Goal: Communication & Community: Answer question/provide support

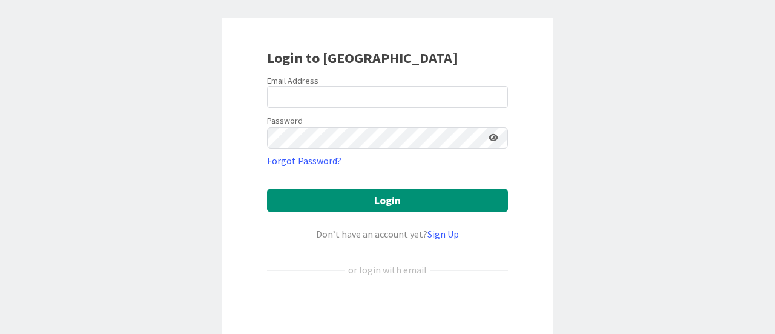
scroll to position [50, 0]
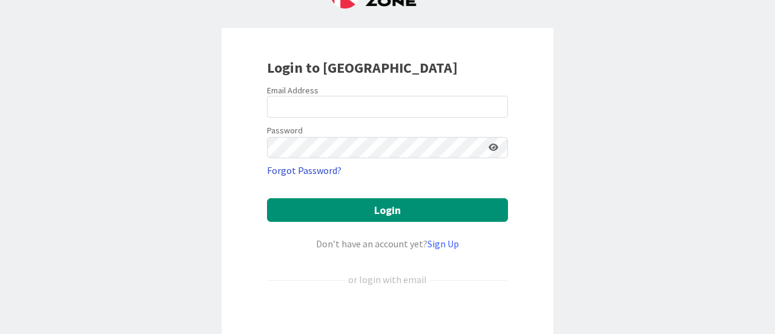
click at [314, 169] on link "Forgot Password?" at bounding box center [304, 170] width 74 height 15
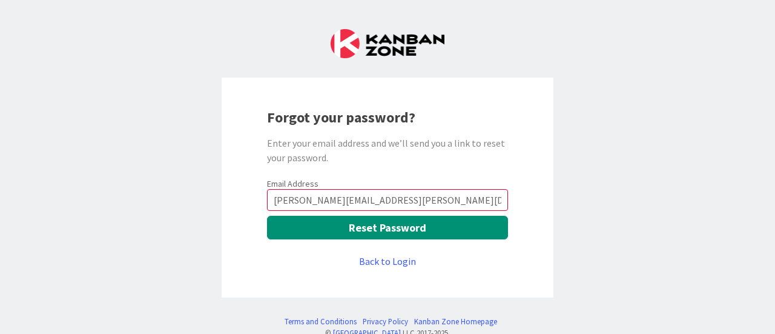
type input "[PERSON_NAME][EMAIL_ADDRESS][PERSON_NAME][DOMAIN_NAME]"
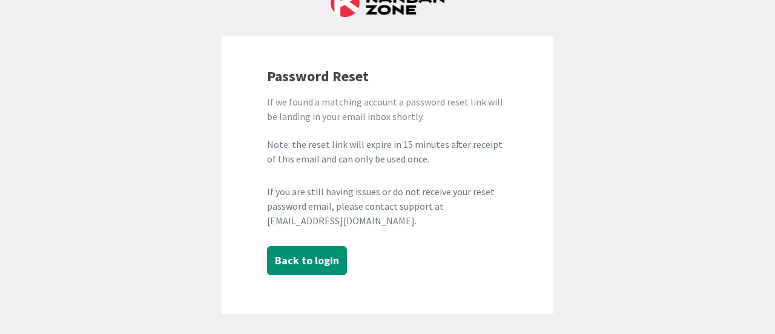
scroll to position [61, 0]
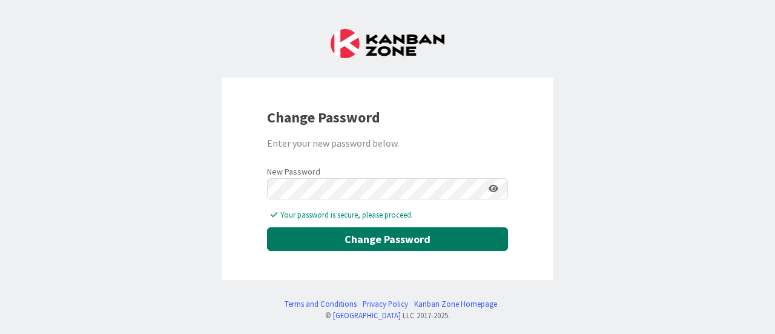
click at [352, 233] on button "Change Password" at bounding box center [387, 239] width 241 height 24
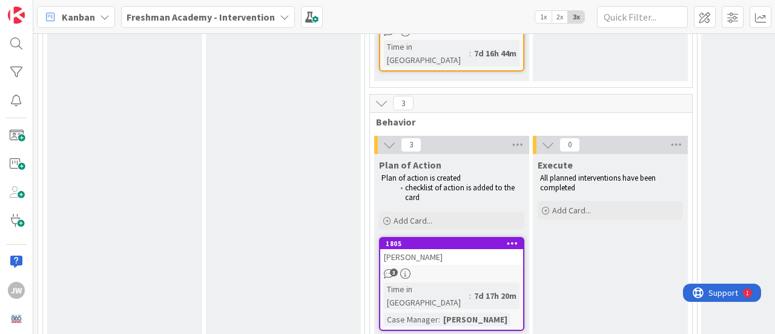
scroll to position [1575, 0]
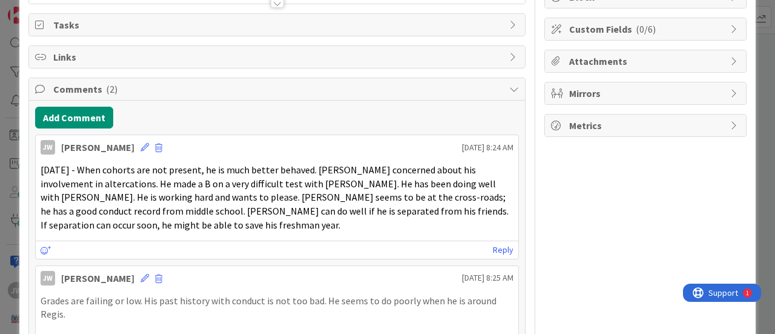
scroll to position [182, 0]
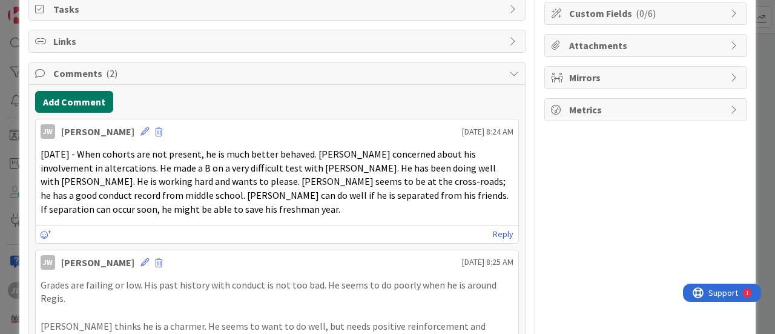
click at [79, 101] on button "Add Comment" at bounding box center [74, 102] width 78 height 22
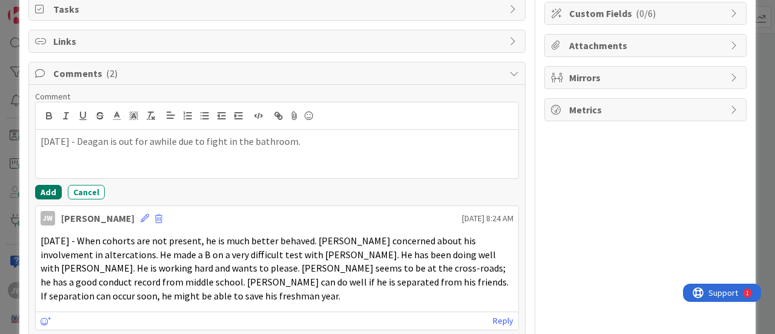
click at [49, 189] on button "Add" at bounding box center [48, 192] width 27 height 15
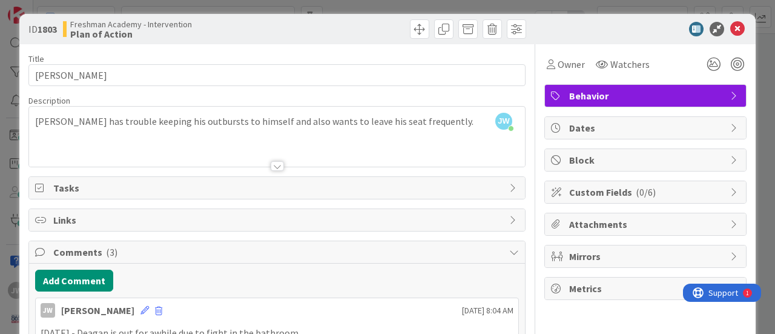
scroll to position [0, 0]
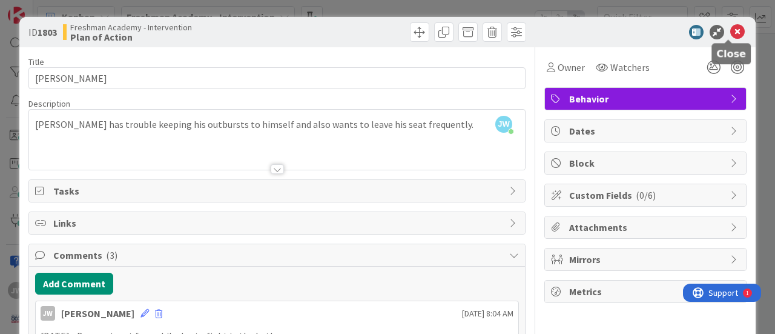
click at [730, 30] on icon at bounding box center [737, 32] width 15 height 15
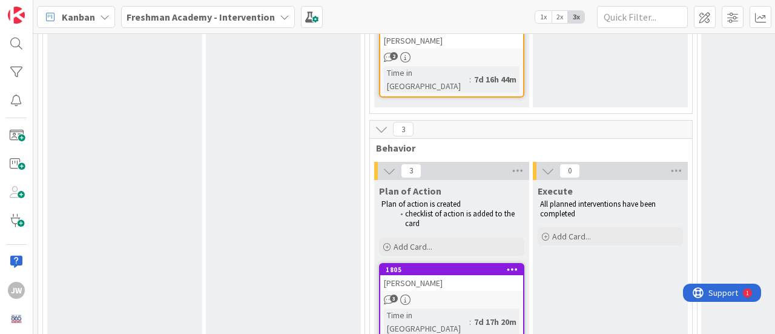
scroll to position [1514, 0]
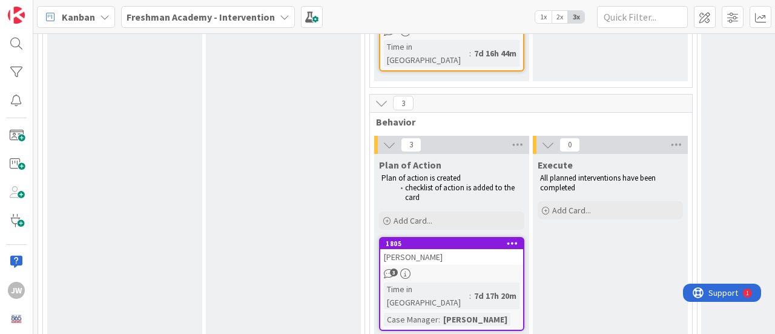
click at [415, 249] on div "[PERSON_NAME]" at bounding box center [451, 257] width 143 height 16
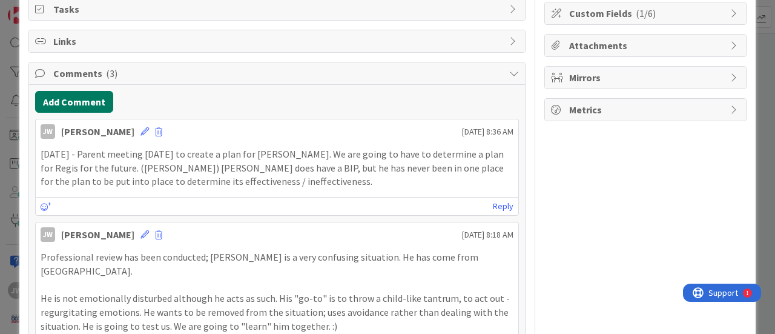
click at [77, 97] on button "Add Comment" at bounding box center [74, 102] width 78 height 22
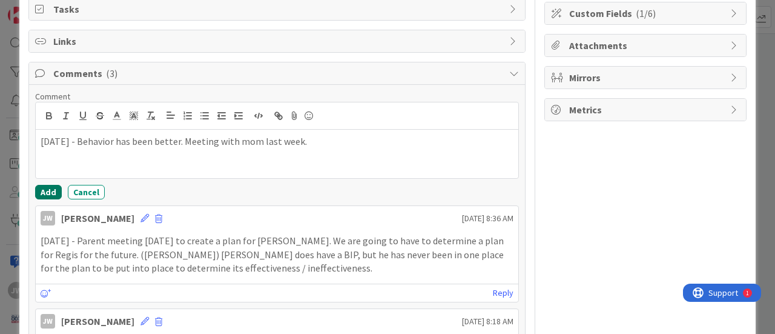
click at [48, 187] on button "Add" at bounding box center [48, 192] width 27 height 15
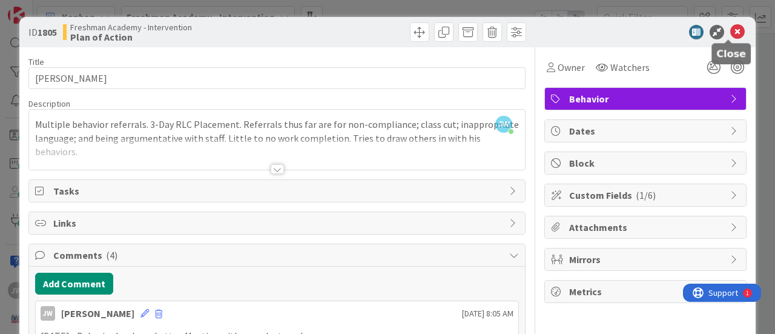
click at [731, 31] on icon at bounding box center [737, 32] width 15 height 15
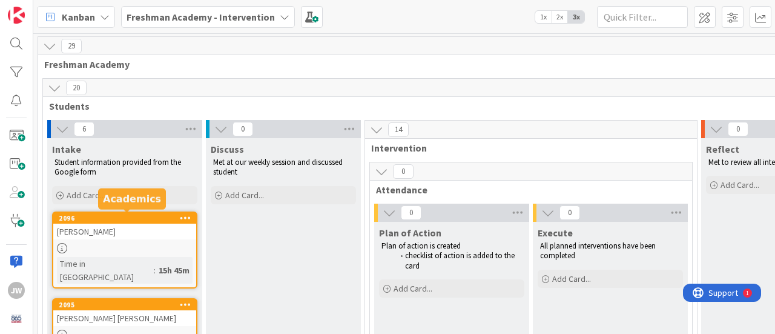
click at [135, 218] on div "2096" at bounding box center [127, 218] width 137 height 8
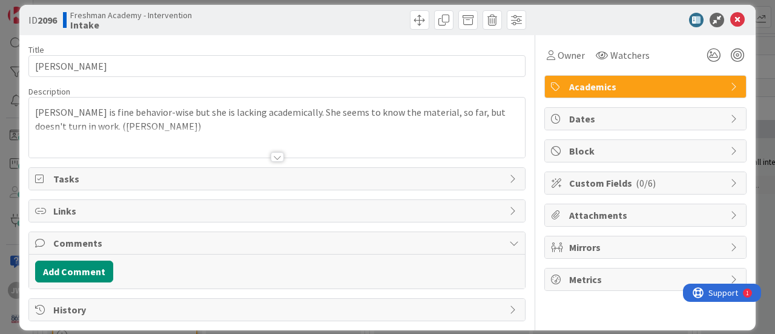
scroll to position [22, 0]
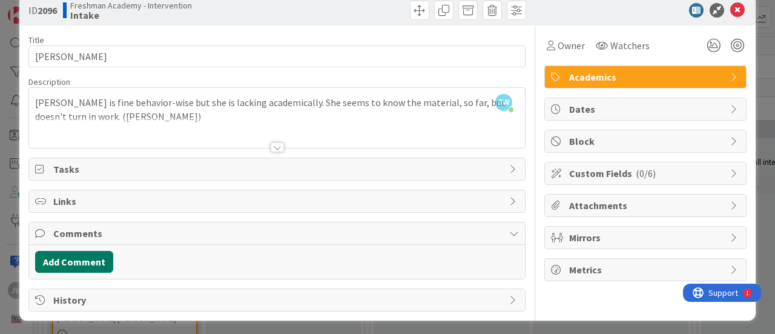
click at [74, 254] on button "Add Comment" at bounding box center [74, 262] width 78 height 22
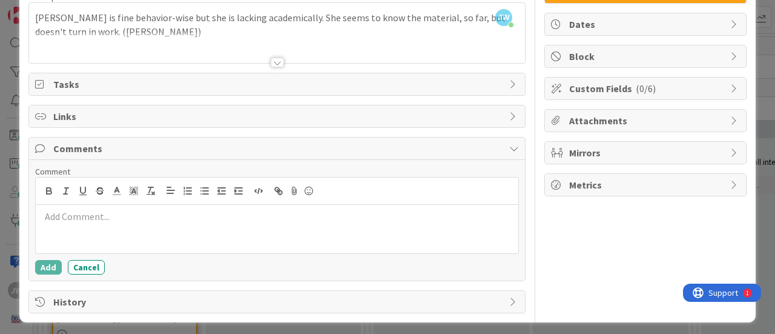
scroll to position [108, 0]
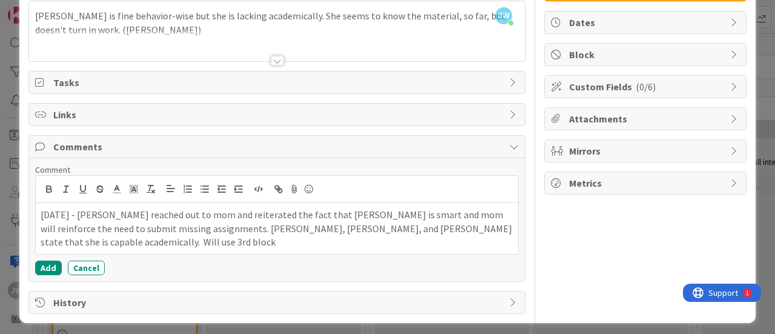
click at [119, 216] on p "[DATE] - [PERSON_NAME] reached out to mom and reiterated the fact that [PERSON_…" at bounding box center [277, 228] width 473 height 41
click at [91, 231] on p "[DATE] - [PERSON_NAME] reached out to mom and reiterated the fact that [PERSON_…" at bounding box center [277, 228] width 473 height 41
click at [85, 239] on p "[DATE] - [PERSON_NAME] reached out to mom and reiterated the fact that [PERSON_…" at bounding box center [277, 228] width 473 height 41
click at [47, 265] on button "Add" at bounding box center [48, 267] width 27 height 15
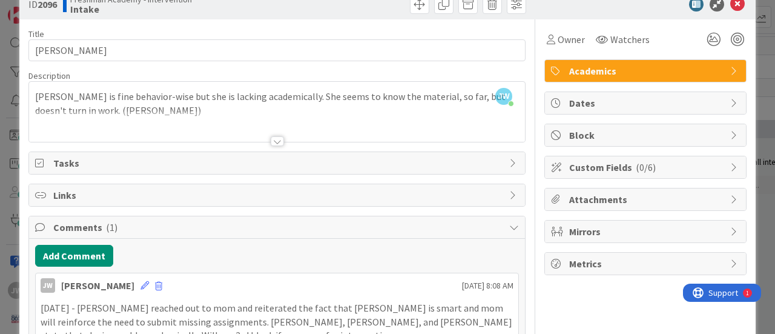
scroll to position [0, 0]
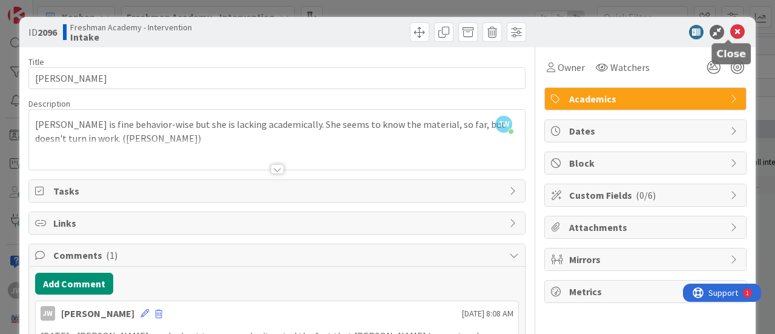
click at [730, 27] on icon at bounding box center [737, 32] width 15 height 15
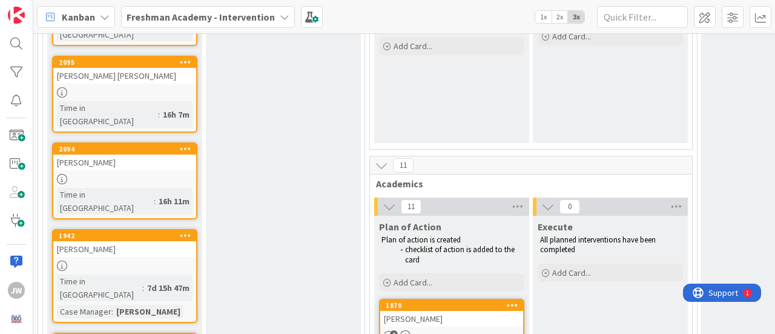
scroll to position [303, 0]
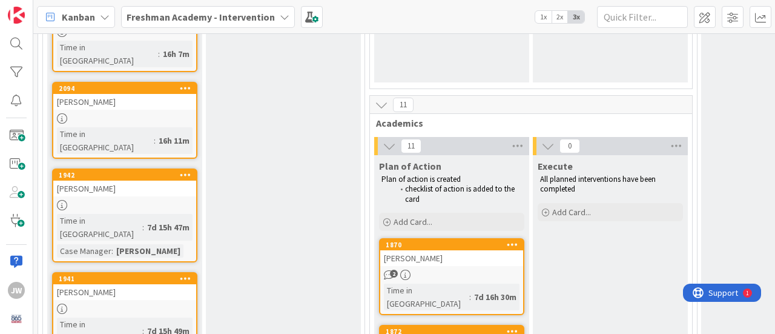
click at [122, 284] on div "[PERSON_NAME]" at bounding box center [124, 292] width 143 height 16
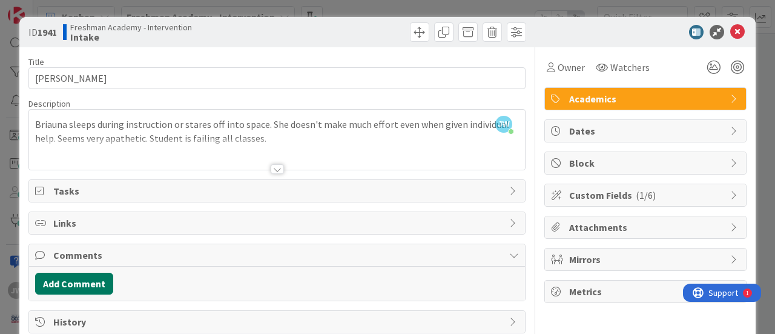
click at [84, 280] on button "Add Comment" at bounding box center [74, 284] width 78 height 22
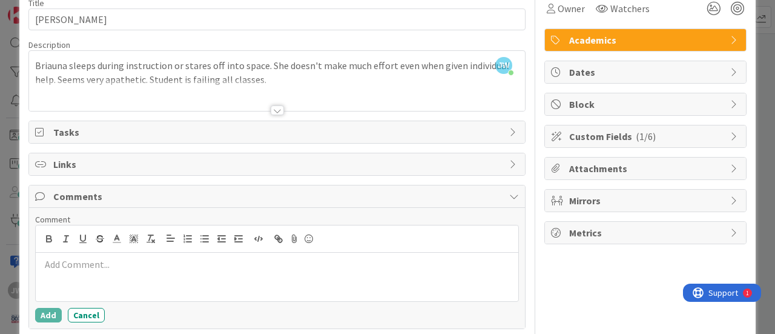
scroll to position [108, 0]
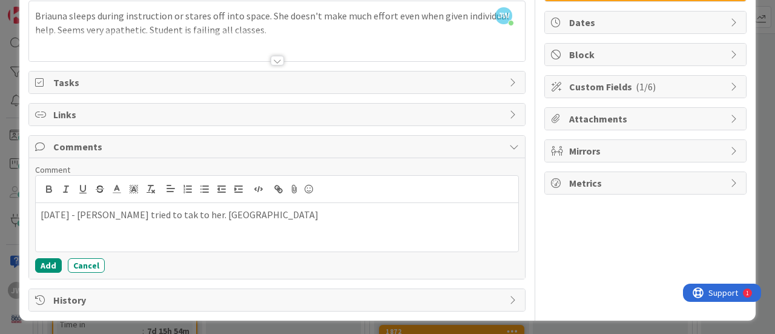
click at [135, 239] on div "[DATE] - [PERSON_NAME] tried to tak to her. [GEOGRAPHIC_DATA]" at bounding box center [277, 227] width 483 height 48
click at [234, 210] on p "[DATE] - [PERSON_NAME] tried to talk to her. [GEOGRAPHIC_DATA]" at bounding box center [277, 215] width 473 height 14
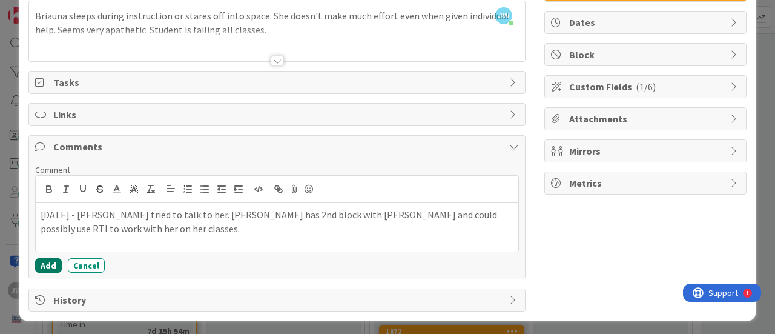
click at [47, 266] on button "Add" at bounding box center [48, 265] width 27 height 15
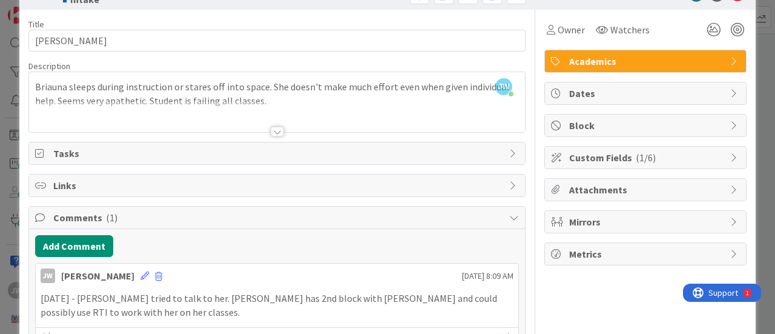
scroll to position [0, 0]
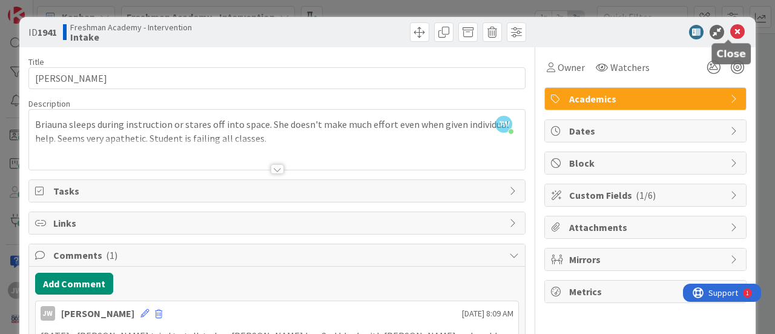
click at [730, 32] on icon at bounding box center [737, 32] width 15 height 15
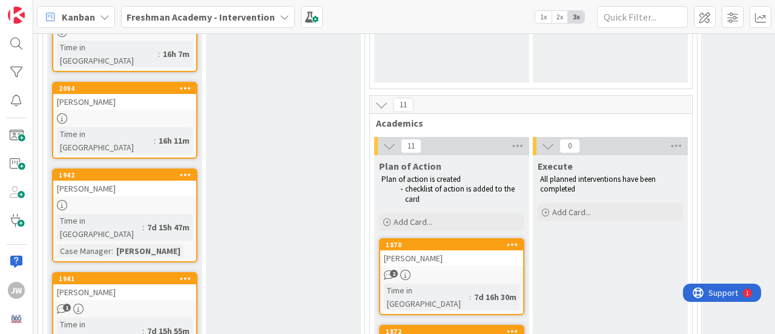
click at [132, 180] on div "[PERSON_NAME]" at bounding box center [124, 188] width 143 height 16
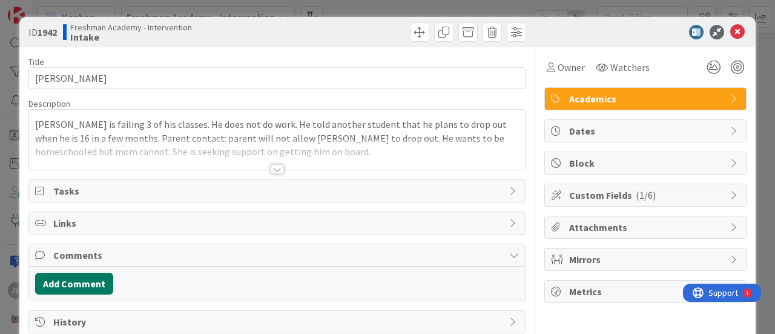
click at [71, 282] on button "Add Comment" at bounding box center [74, 284] width 78 height 22
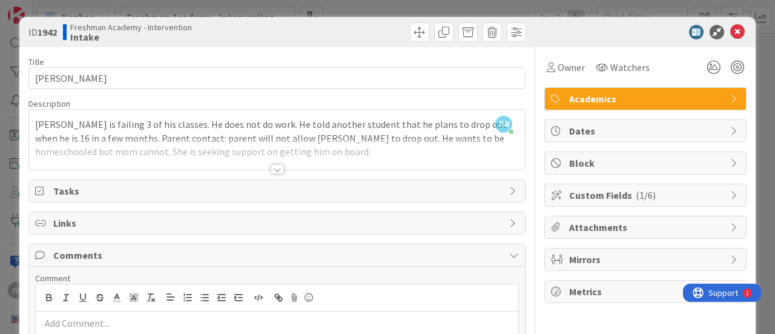
scroll to position [108, 0]
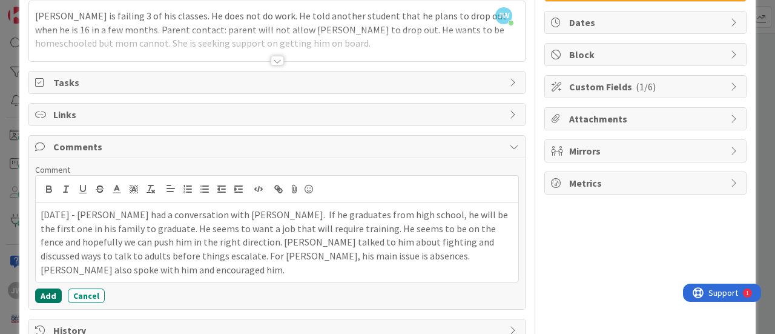
click at [47, 294] on button "Add" at bounding box center [48, 295] width 27 height 15
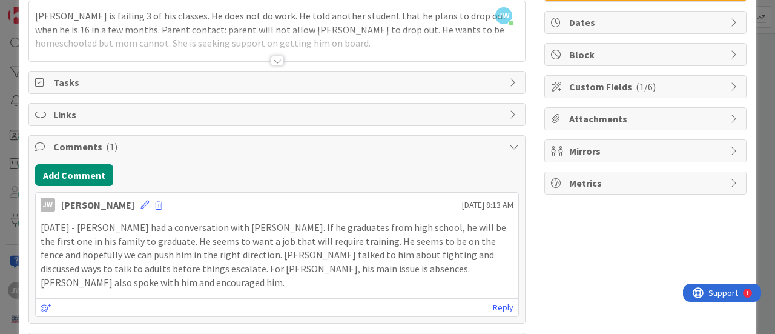
scroll to position [0, 0]
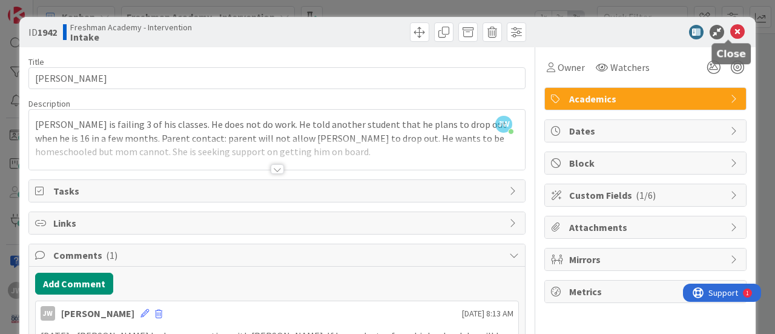
click at [730, 31] on icon at bounding box center [737, 32] width 15 height 15
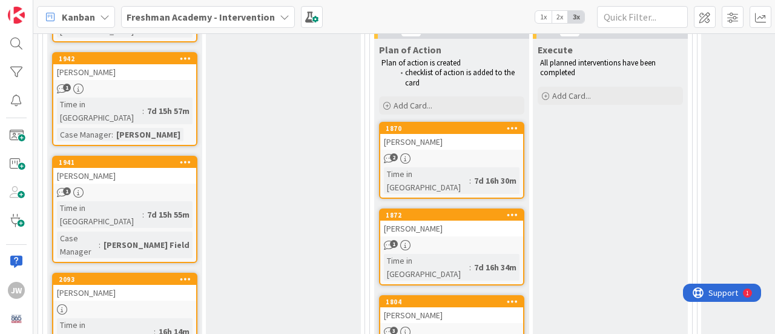
scroll to position [424, 0]
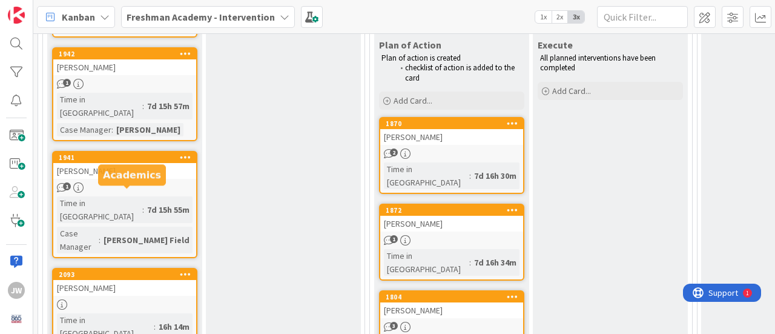
click at [131, 270] on div "2093" at bounding box center [127, 274] width 137 height 8
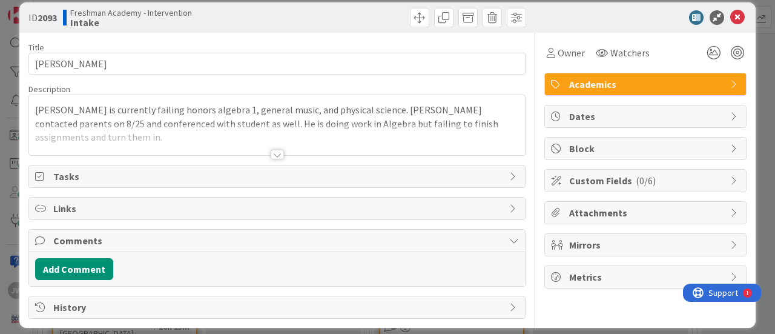
scroll to position [22, 0]
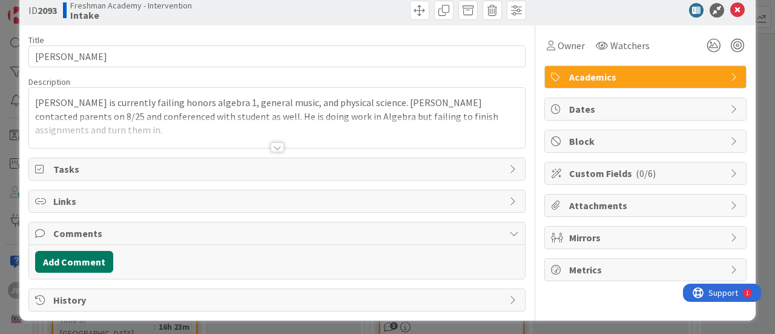
click at [78, 257] on button "Add Comment" at bounding box center [74, 262] width 78 height 22
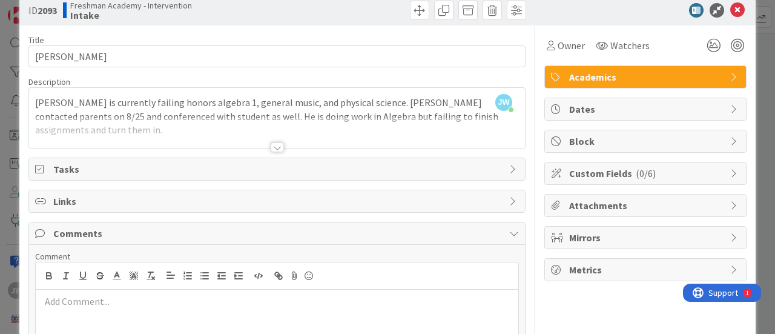
scroll to position [82, 0]
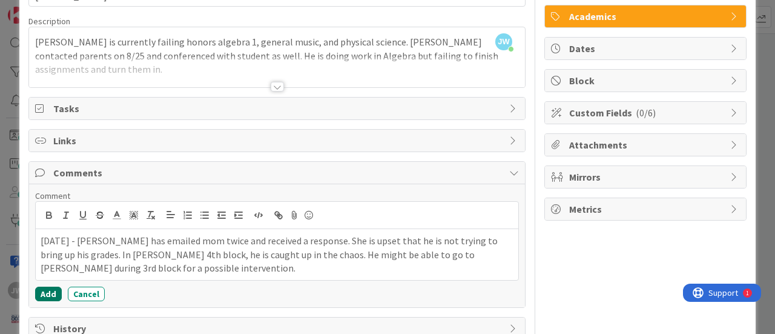
click at [45, 293] on button "Add" at bounding box center [48, 293] width 27 height 15
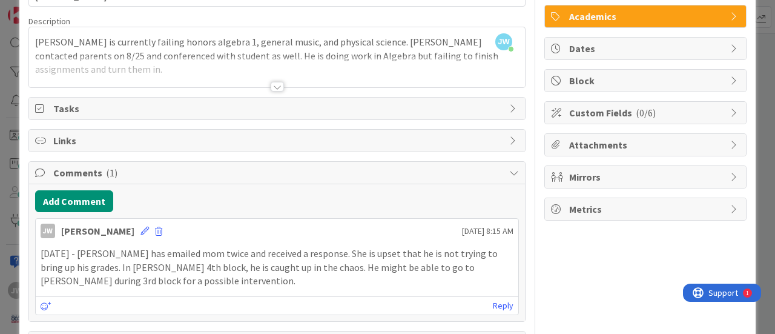
scroll to position [0, 0]
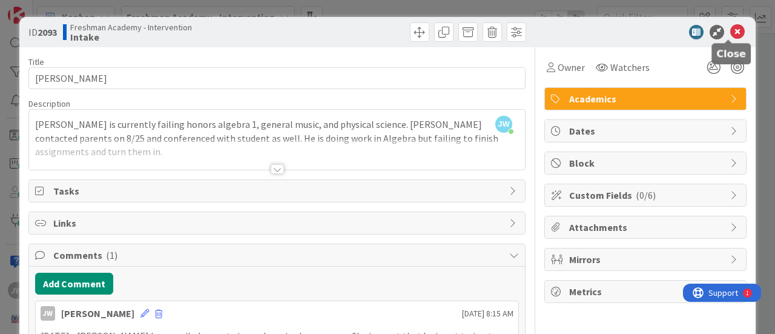
drag, startPoint x: 728, startPoint y: 28, endPoint x: 707, endPoint y: 35, distance: 21.6
click at [730, 28] on icon at bounding box center [737, 32] width 15 height 15
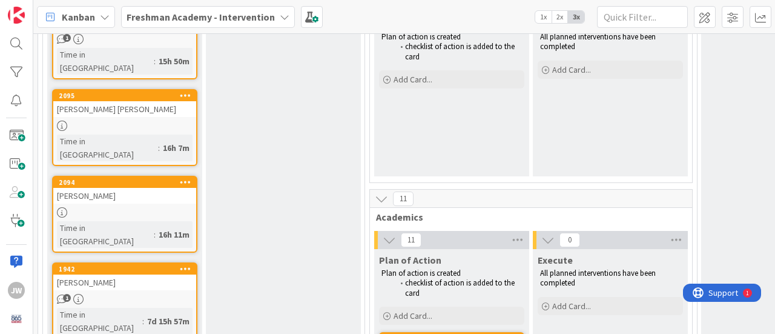
scroll to position [182, 0]
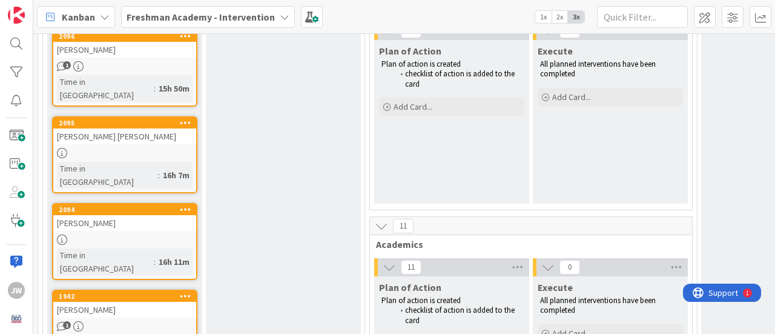
click at [91, 215] on div "[PERSON_NAME]" at bounding box center [124, 223] width 143 height 16
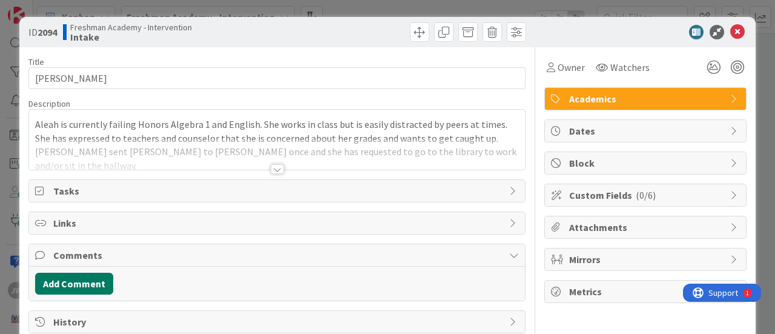
click at [89, 282] on button "Add Comment" at bounding box center [74, 284] width 78 height 22
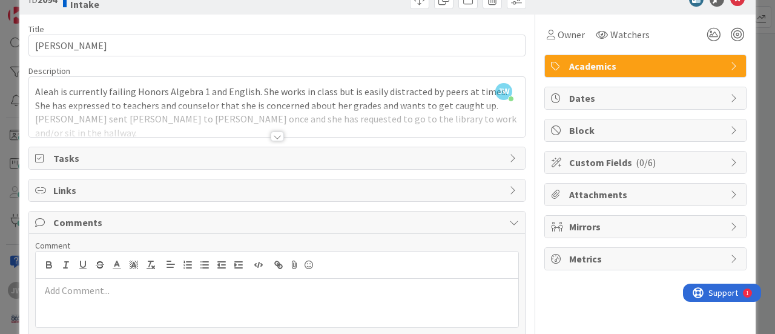
scroll to position [61, 0]
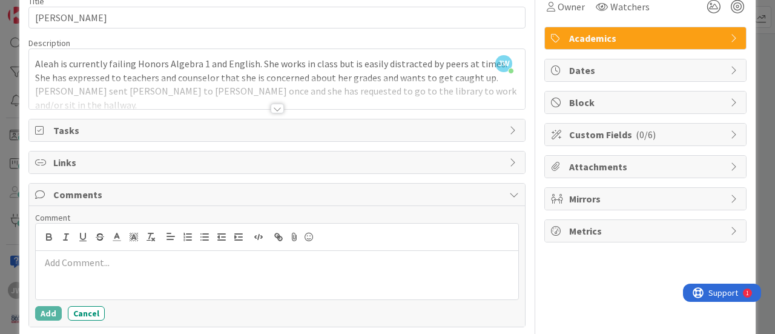
click at [329, 251] on div at bounding box center [277, 275] width 483 height 48
click at [329, 248] on div at bounding box center [277, 236] width 483 height 27
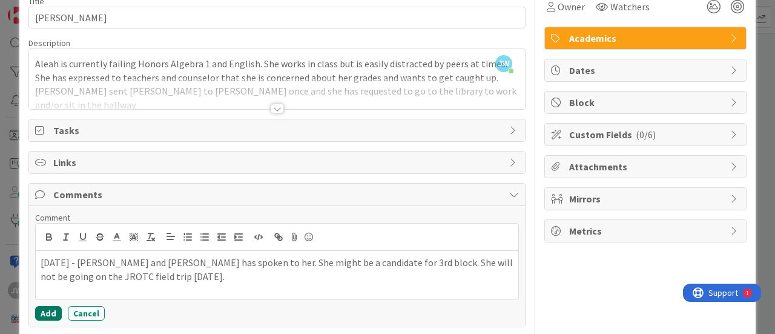
click at [42, 312] on button "Add" at bounding box center [48, 313] width 27 height 15
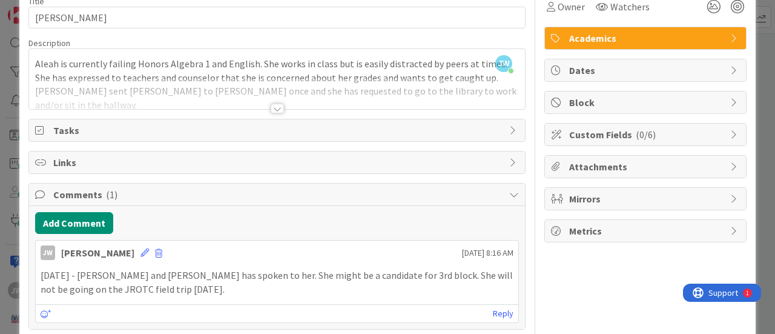
scroll to position [0, 0]
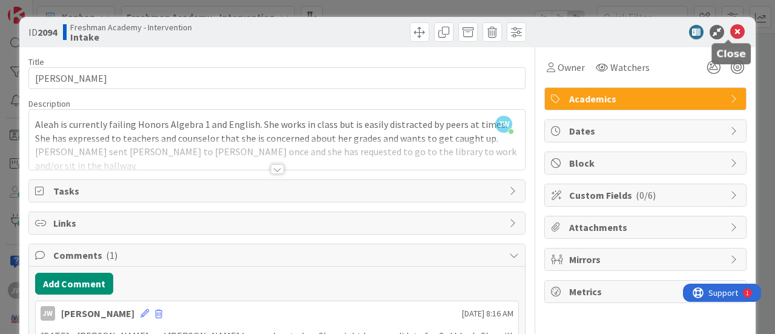
click at [733, 35] on icon at bounding box center [737, 32] width 15 height 15
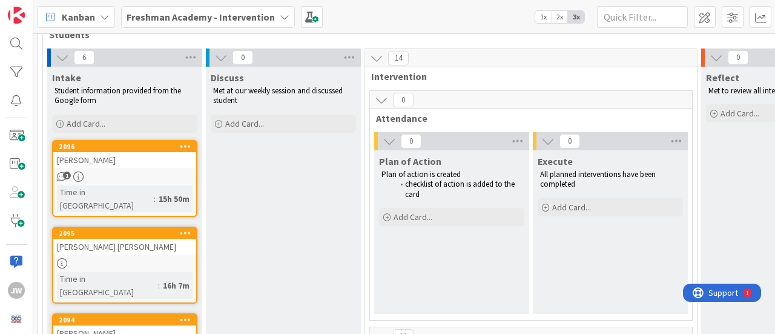
scroll to position [61, 0]
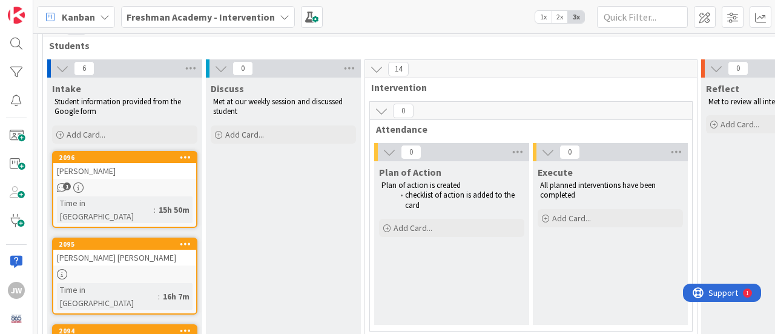
click at [124, 250] on div "[PERSON_NAME] [PERSON_NAME]" at bounding box center [124, 258] width 143 height 16
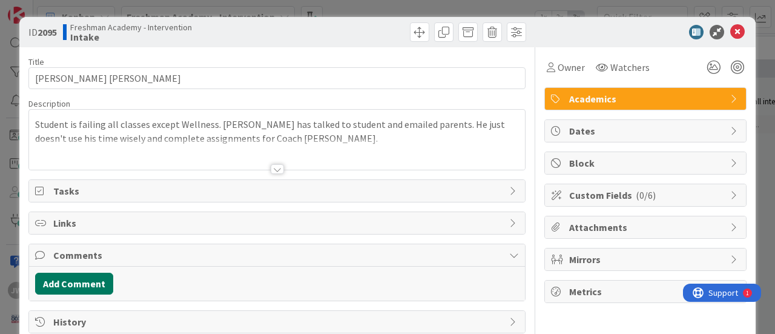
click at [79, 286] on button "Add Comment" at bounding box center [74, 284] width 78 height 22
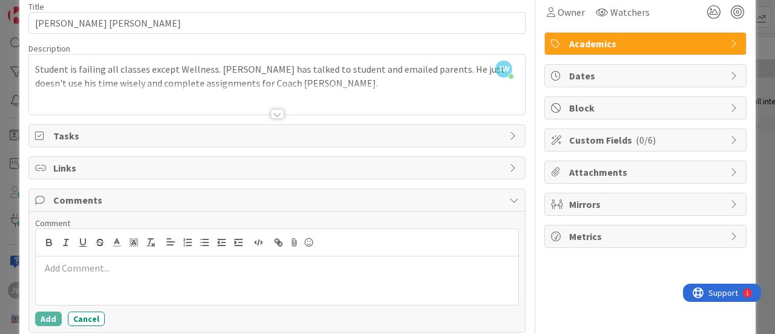
scroll to position [108, 0]
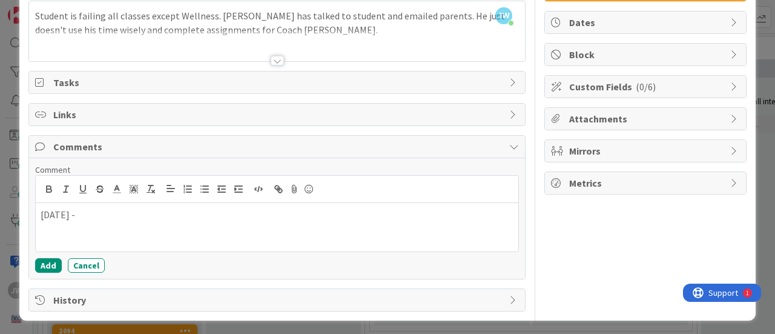
click at [702, 160] on div "Owner Watchers Academics Dates Block Custom Fields ( 0/6 ) Attachments Mirrors …" at bounding box center [645, 125] width 202 height 372
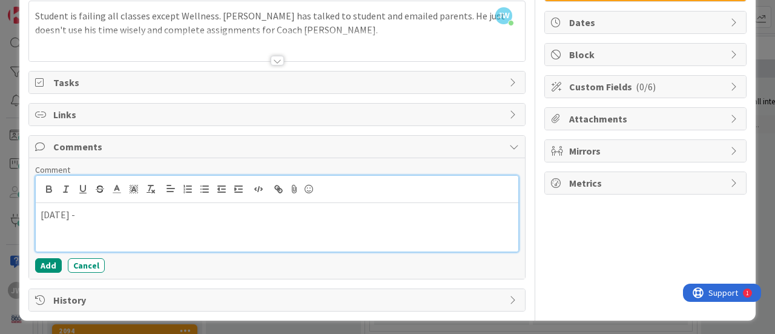
drag, startPoint x: 351, startPoint y: 215, endPoint x: 435, endPoint y: 203, distance: 85.0
click at [351, 215] on p "[DATE] -" at bounding box center [277, 215] width 473 height 14
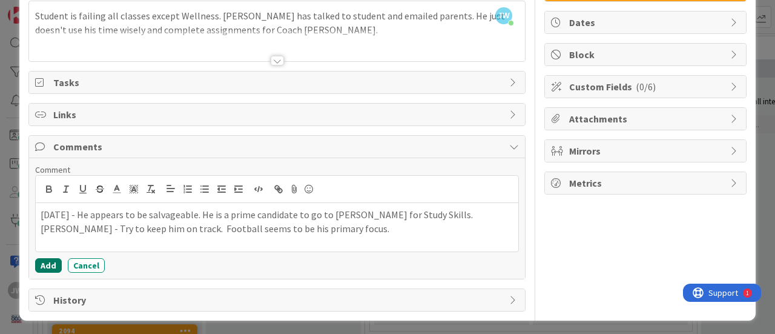
click at [44, 263] on button "Add" at bounding box center [48, 265] width 27 height 15
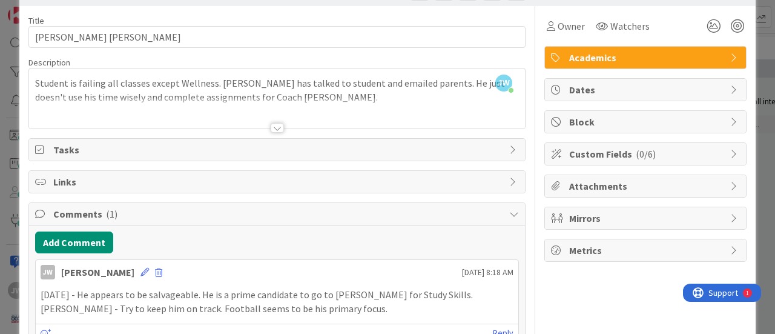
scroll to position [0, 0]
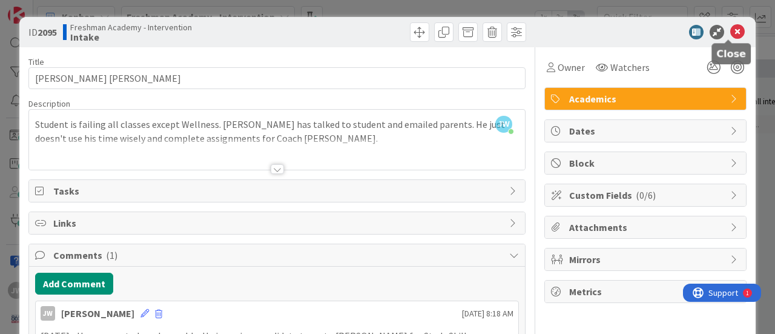
click at [730, 31] on icon at bounding box center [737, 32] width 15 height 15
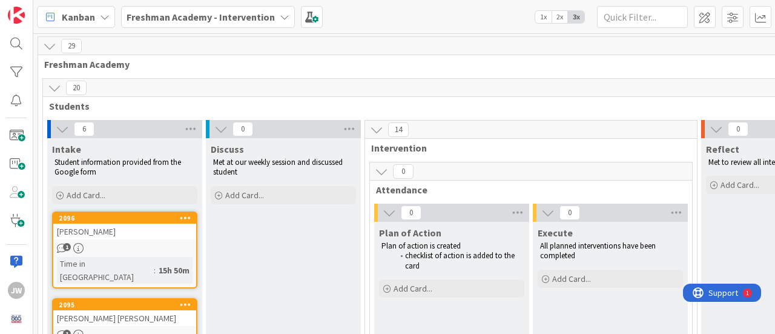
click at [123, 230] on div "[PERSON_NAME]" at bounding box center [124, 231] width 143 height 16
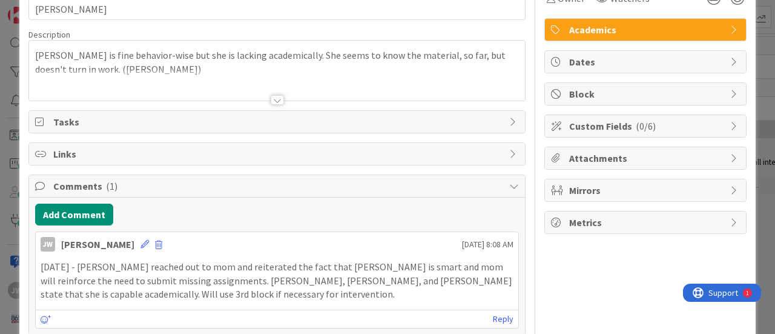
scroll to position [121, 0]
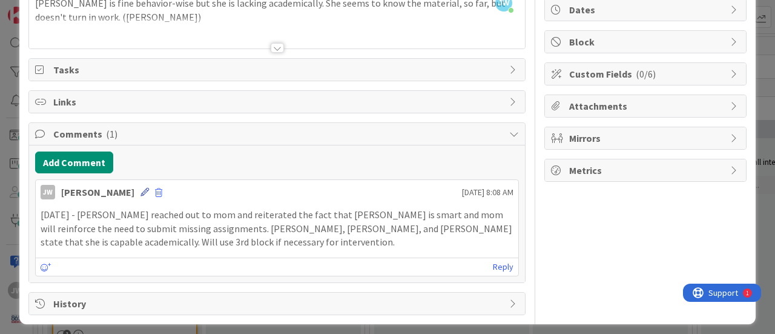
click at [143, 190] on icon at bounding box center [144, 192] width 8 height 8
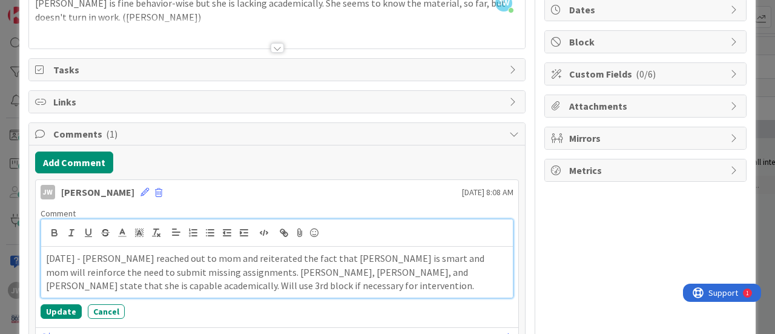
click at [53, 256] on p "[DATE] - [PERSON_NAME] reached out to mom and reiterated the fact that [PERSON_…" at bounding box center [277, 271] width 462 height 41
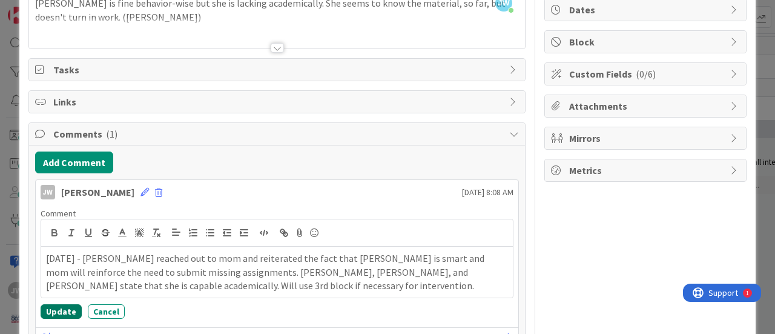
click at [68, 307] on button "Update" at bounding box center [61, 311] width 41 height 15
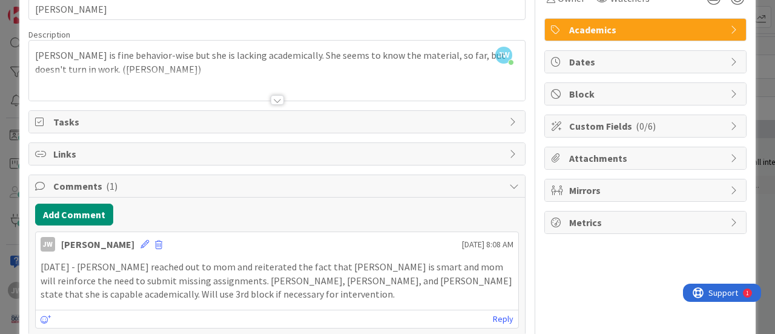
scroll to position [0, 0]
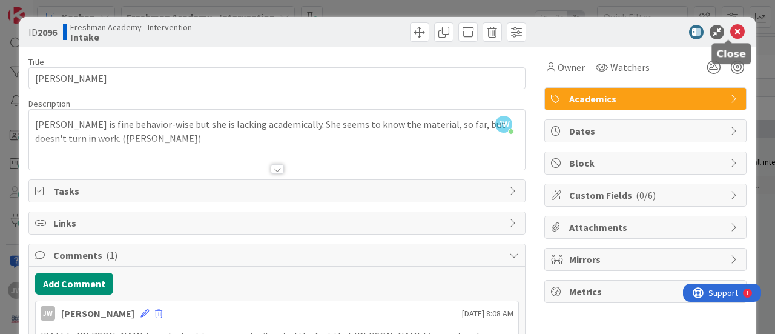
click at [730, 33] on icon at bounding box center [737, 32] width 15 height 15
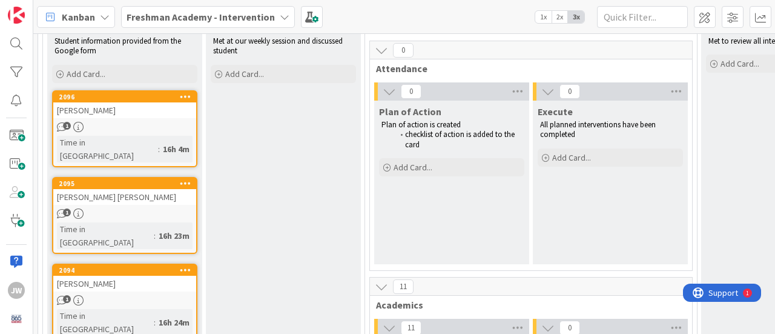
click at [136, 208] on div "1" at bounding box center [124, 213] width 143 height 10
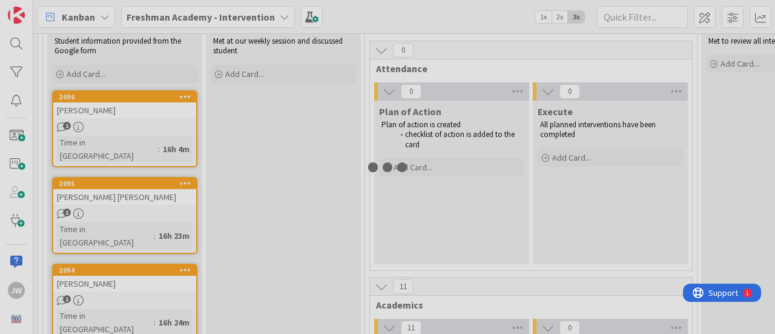
click at [136, 197] on div at bounding box center [387, 167] width 775 height 334
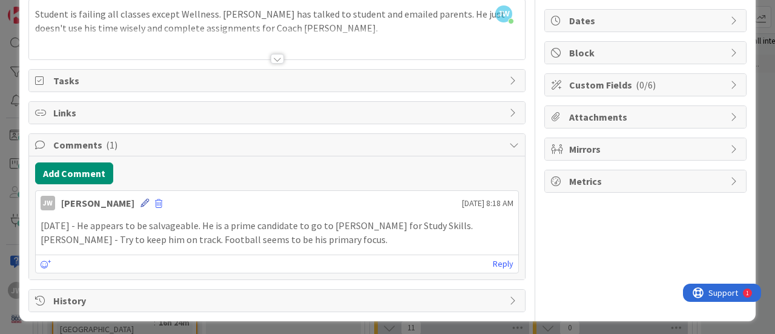
click at [144, 200] on icon at bounding box center [144, 203] width 8 height 8
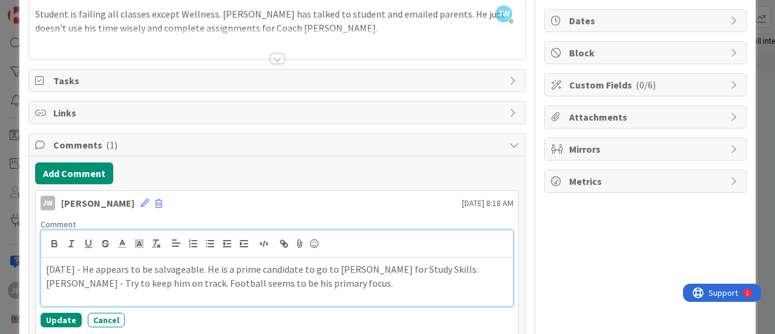
click at [55, 266] on p "[DATE] - He appears to be salvageable. He is a prime candidate to go to [PERSON…" at bounding box center [277, 275] width 462 height 27
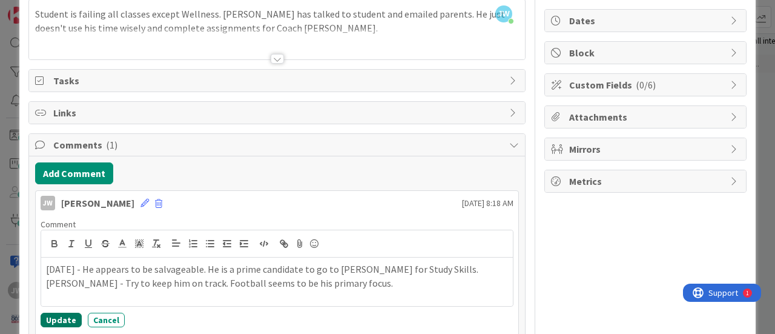
click at [60, 317] on button "Update" at bounding box center [61, 319] width 41 height 15
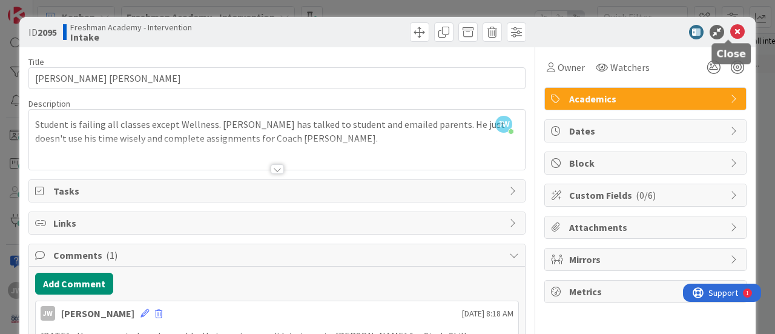
click at [730, 31] on icon at bounding box center [737, 32] width 15 height 15
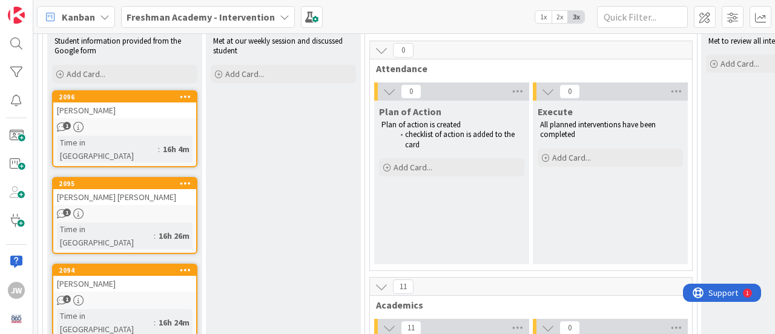
click at [142, 263] on link "2094 [PERSON_NAME] 1 Time in [GEOGRAPHIC_DATA] : 16h 24m" at bounding box center [124, 301] width 145 height 77
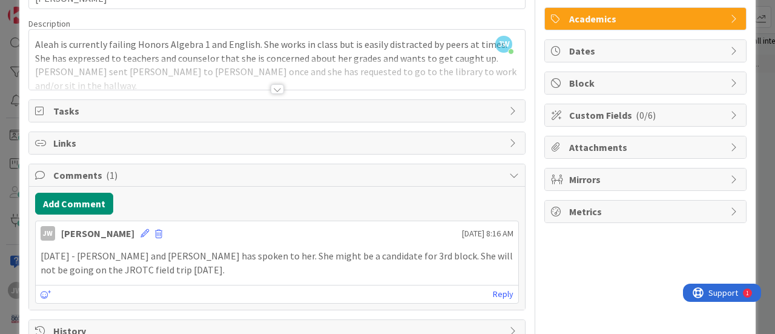
scroll to position [110, 0]
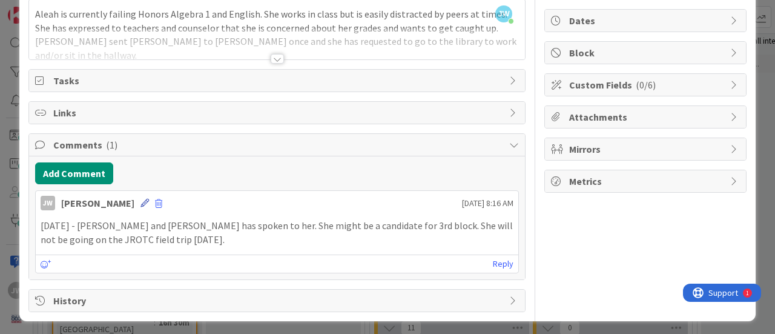
click at [147, 199] on icon at bounding box center [144, 203] width 8 height 8
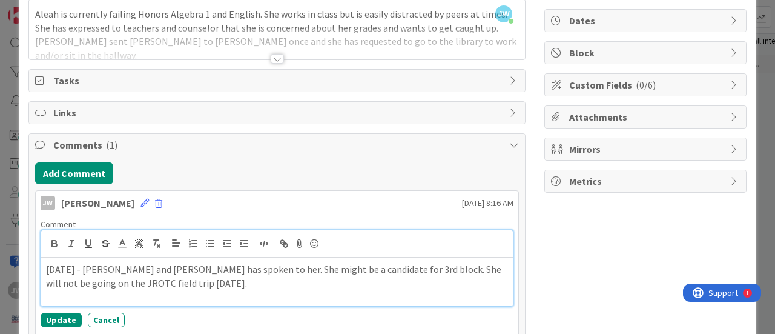
click at [55, 267] on p "[DATE] - [PERSON_NAME] and [PERSON_NAME] has spoken to her. She might be a cand…" at bounding box center [277, 275] width 462 height 27
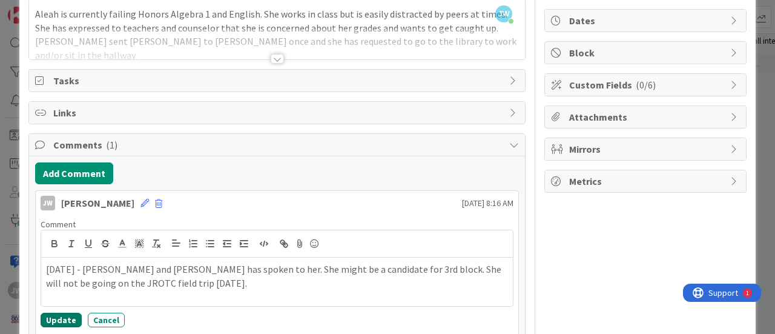
click at [58, 312] on button "Update" at bounding box center [61, 319] width 41 height 15
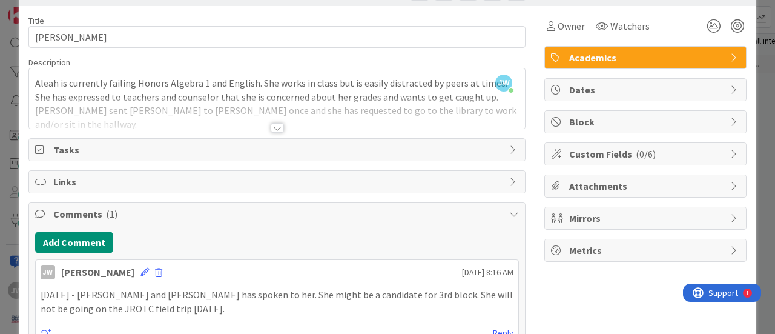
scroll to position [0, 0]
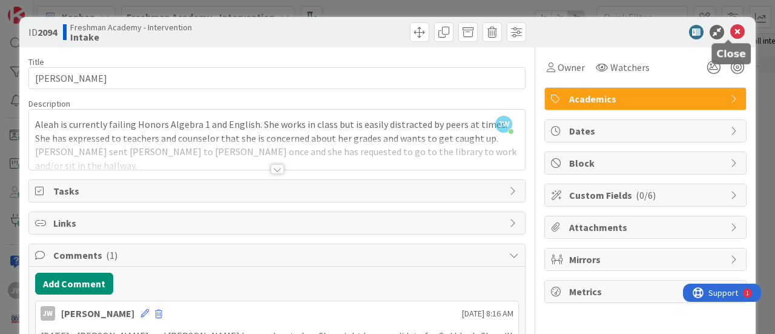
click at [730, 31] on icon at bounding box center [737, 32] width 15 height 15
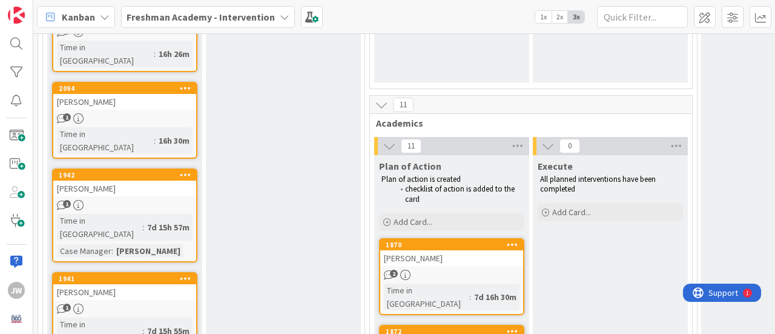
click at [124, 180] on div "[PERSON_NAME]" at bounding box center [124, 188] width 143 height 16
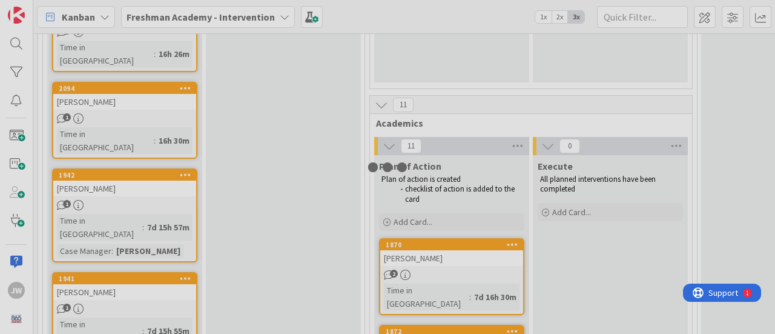
click at [124, 148] on div at bounding box center [387, 167] width 775 height 334
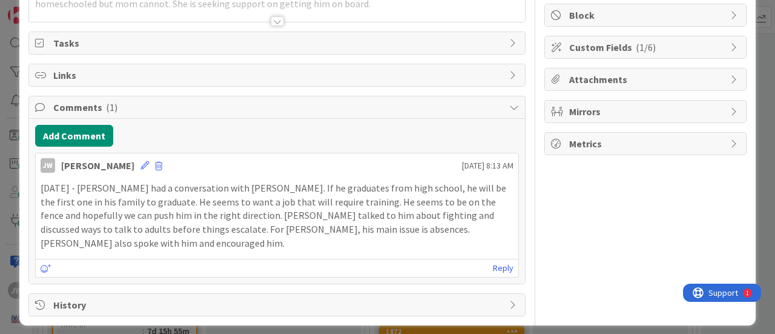
scroll to position [151, 0]
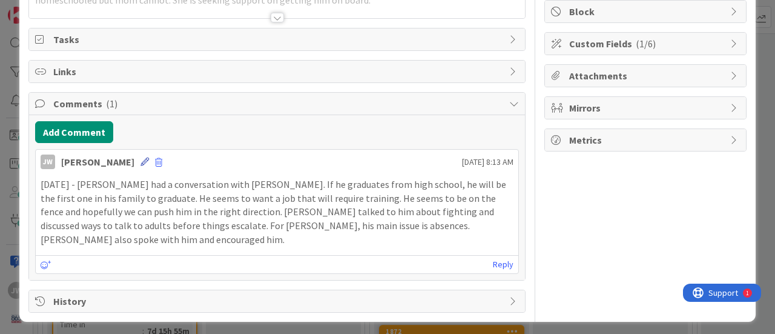
click at [144, 158] on icon at bounding box center [144, 161] width 8 height 8
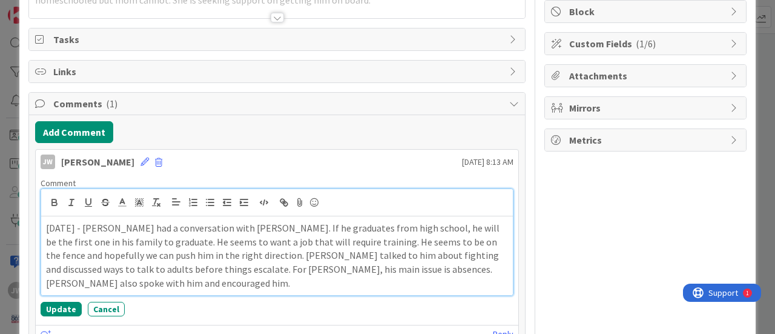
click at [57, 226] on p "[DATE] - [PERSON_NAME] had a conversation with [PERSON_NAME]. If he graduates f…" at bounding box center [277, 255] width 462 height 69
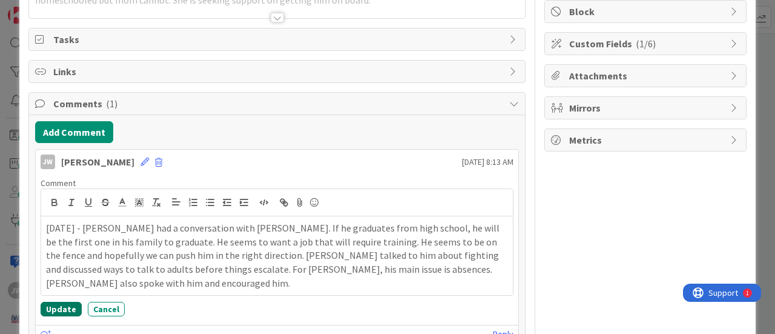
click at [58, 306] on button "Update" at bounding box center [61, 309] width 41 height 15
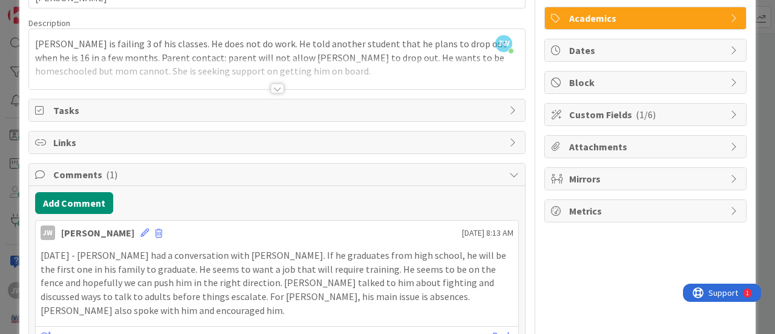
scroll to position [0, 0]
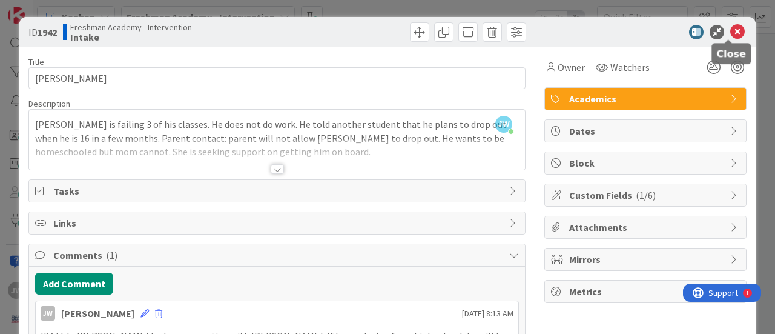
click at [730, 25] on icon at bounding box center [737, 32] width 15 height 15
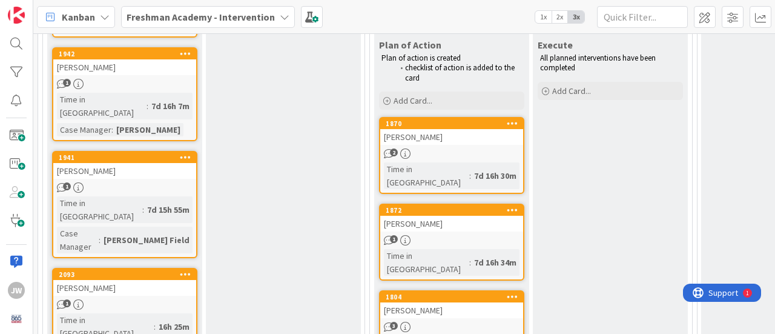
click at [137, 163] on div "[PERSON_NAME]" at bounding box center [124, 171] width 143 height 16
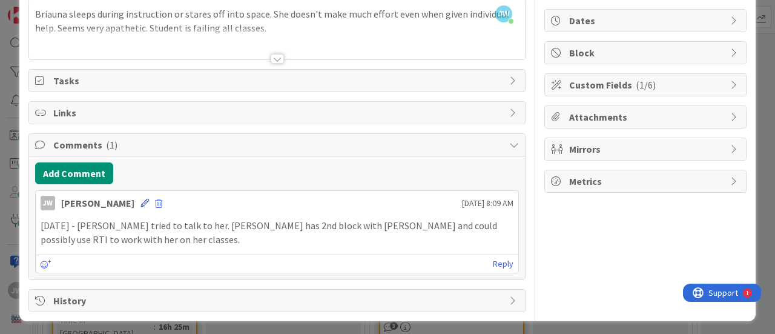
click at [145, 199] on icon at bounding box center [144, 203] width 8 height 8
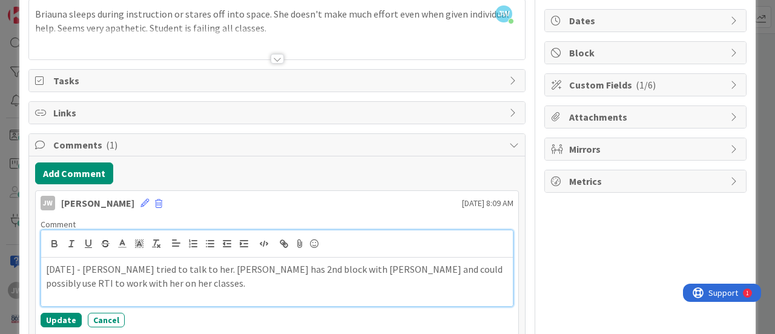
click at [55, 265] on p "[DATE] - [PERSON_NAME] tried to talk to her. [PERSON_NAME] has 2nd block with […" at bounding box center [277, 275] width 462 height 27
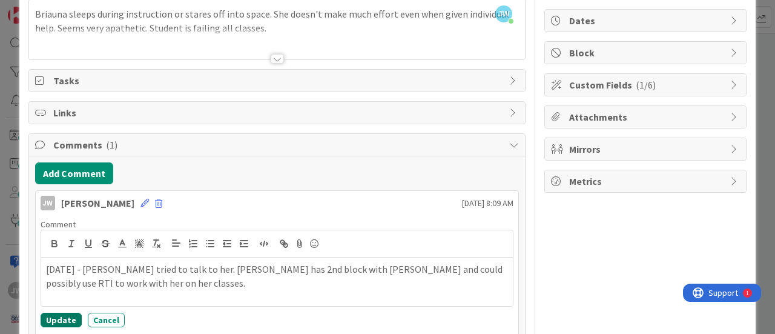
click at [57, 317] on button "Update" at bounding box center [61, 319] width 41 height 15
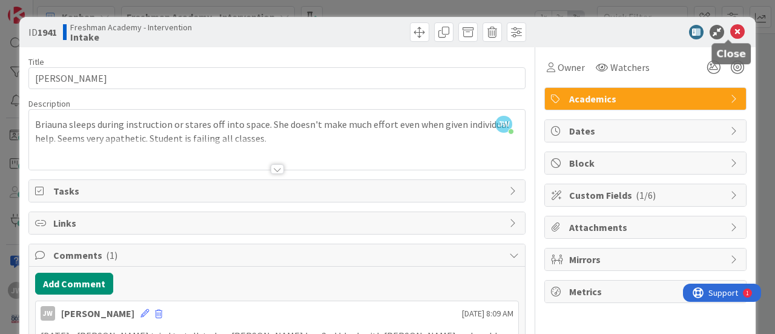
click at [730, 25] on icon at bounding box center [737, 32] width 15 height 15
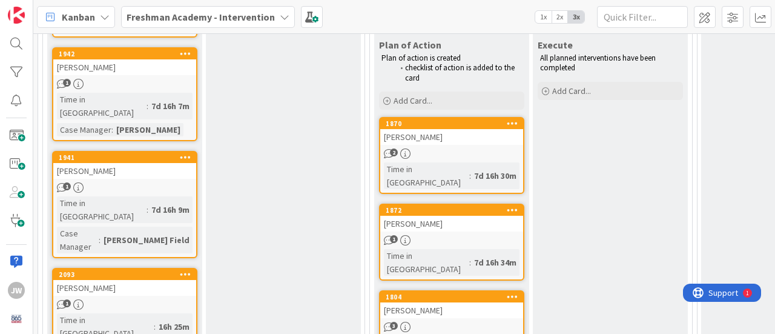
click at [108, 280] on div "[PERSON_NAME]" at bounding box center [124, 288] width 143 height 16
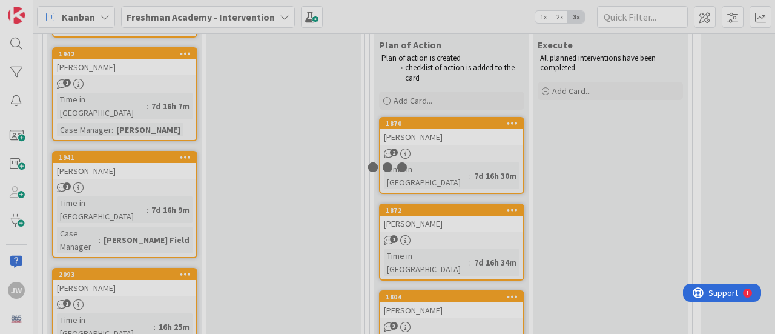
click at [108, 214] on div at bounding box center [387, 167] width 775 height 334
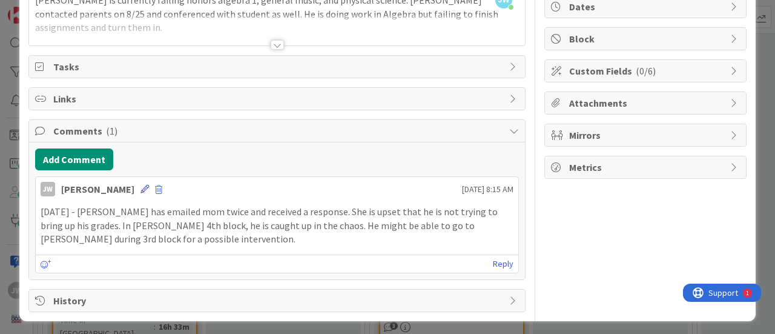
click at [142, 185] on icon at bounding box center [144, 189] width 8 height 8
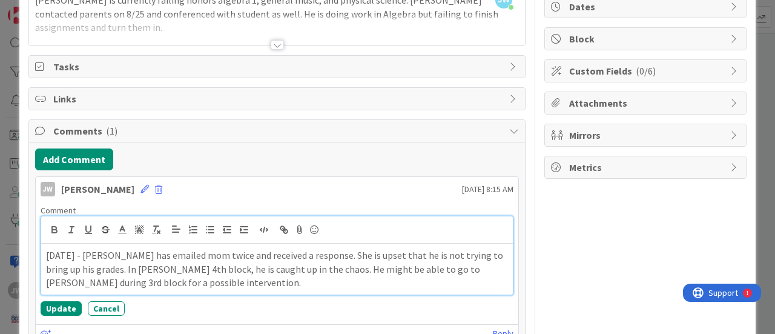
click at [57, 254] on p "[DATE] - [PERSON_NAME] has emailed mom twice and received a response. She is up…" at bounding box center [277, 268] width 462 height 41
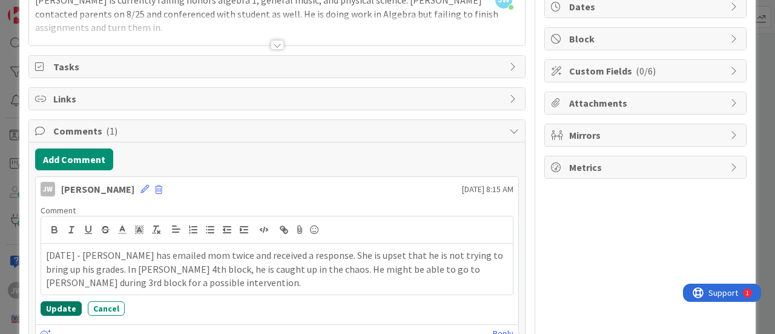
click at [60, 302] on button "Update" at bounding box center [61, 308] width 41 height 15
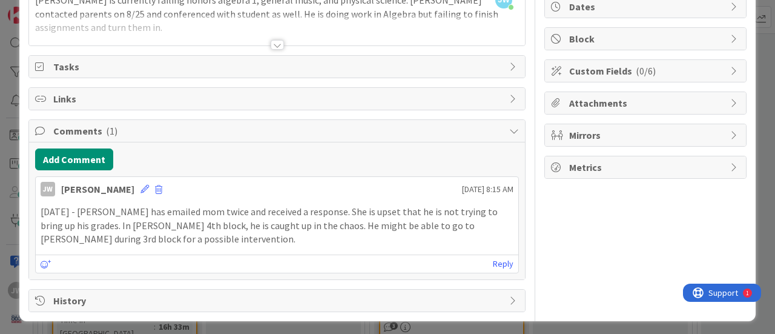
scroll to position [55, 0]
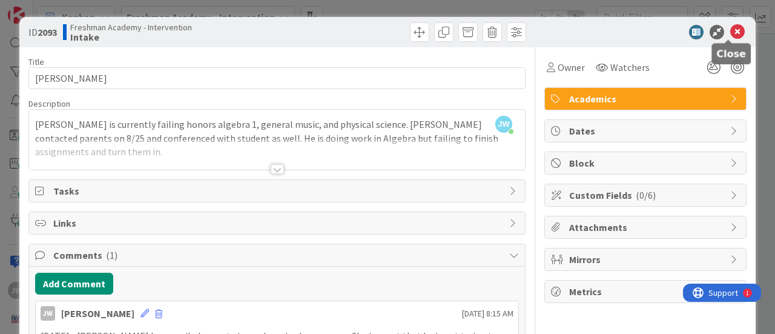
click at [730, 32] on icon at bounding box center [737, 32] width 15 height 15
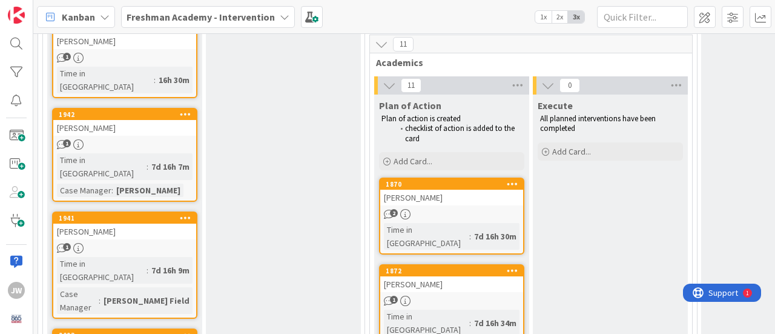
click at [449, 194] on div "[PERSON_NAME]" at bounding box center [451, 198] width 143 height 16
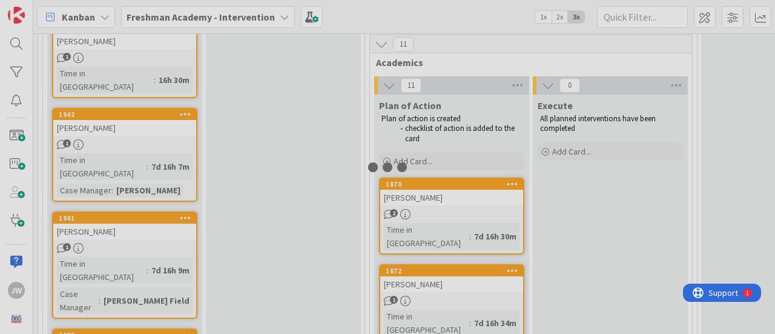
click at [449, 194] on div at bounding box center [387, 167] width 775 height 334
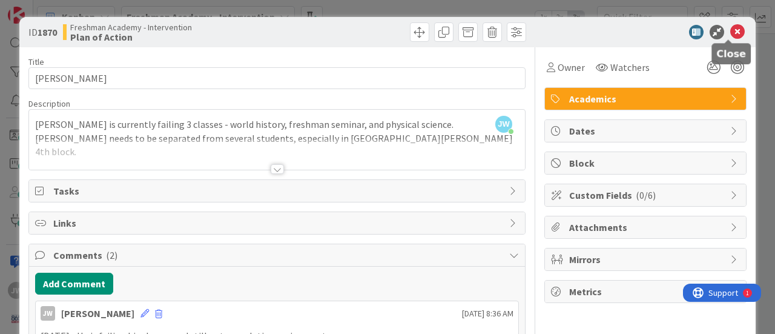
click at [733, 32] on icon at bounding box center [737, 32] width 15 height 15
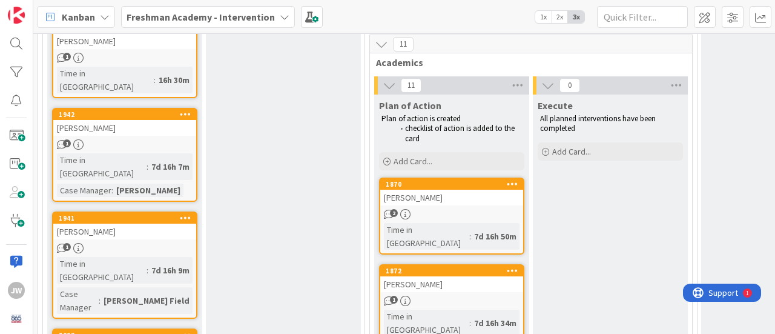
click at [431, 276] on div "[PERSON_NAME]" at bounding box center [451, 284] width 143 height 16
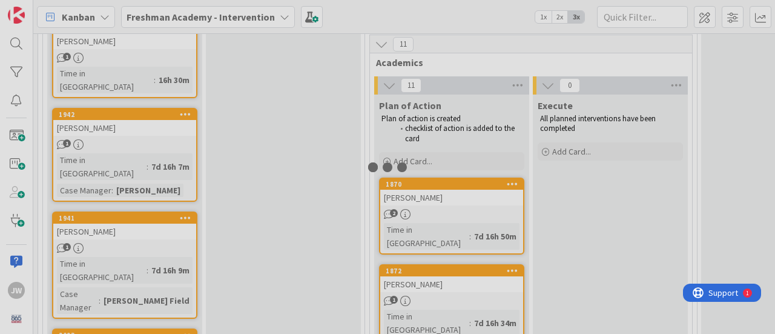
click at [431, 268] on div at bounding box center [387, 167] width 775 height 334
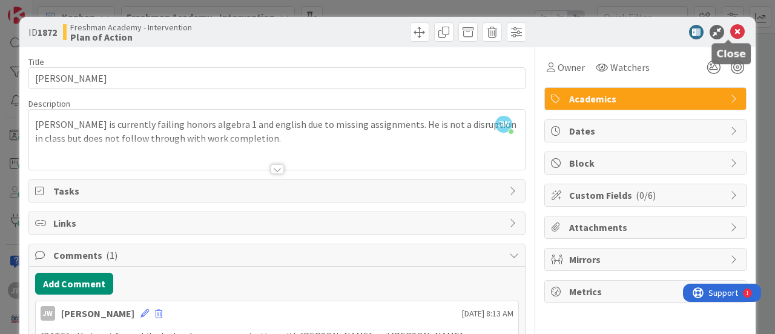
click at [730, 30] on icon at bounding box center [737, 32] width 15 height 15
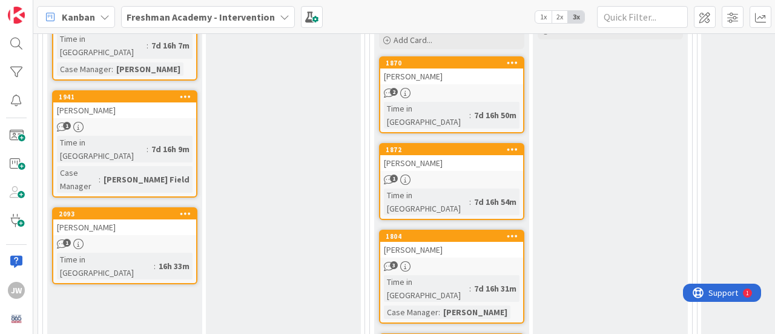
click at [454, 231] on link "1804 [PERSON_NAME] 3 Time in [GEOGRAPHIC_DATA] : 7d 16h 31m Case Manager : [PER…" at bounding box center [451, 277] width 145 height 94
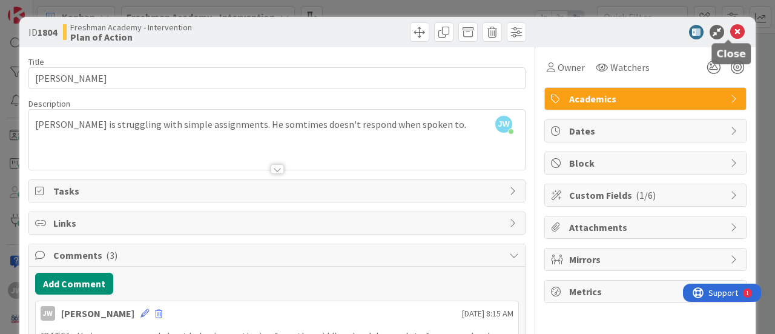
click at [731, 28] on icon at bounding box center [737, 32] width 15 height 15
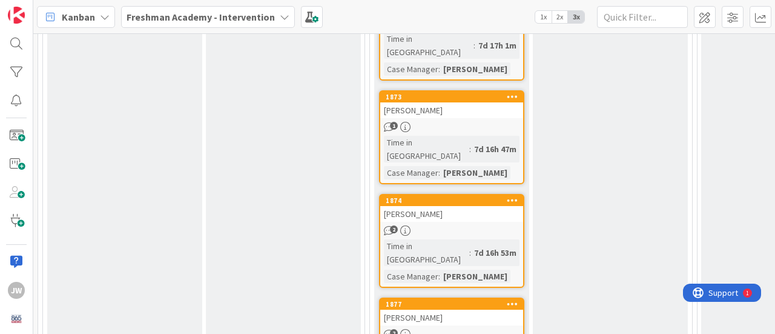
click at [443, 297] on link "1877 [PERSON_NAME] 2 Time in [GEOGRAPHIC_DATA] : 7d 16h 44m" at bounding box center [451, 335] width 145 height 77
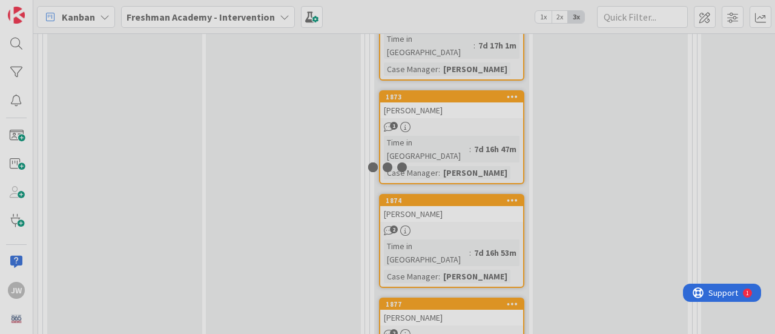
click at [443, 192] on div at bounding box center [387, 167] width 775 height 334
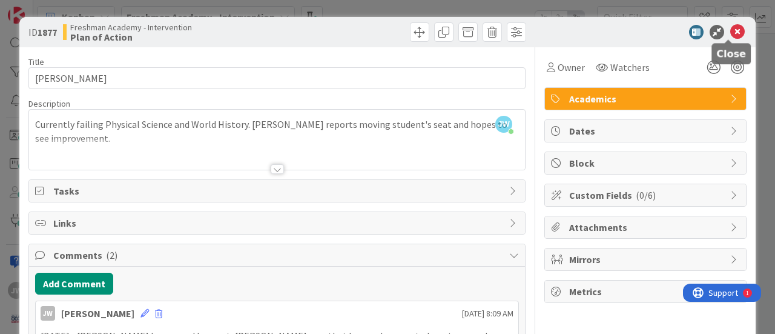
click at [730, 30] on icon at bounding box center [737, 32] width 15 height 15
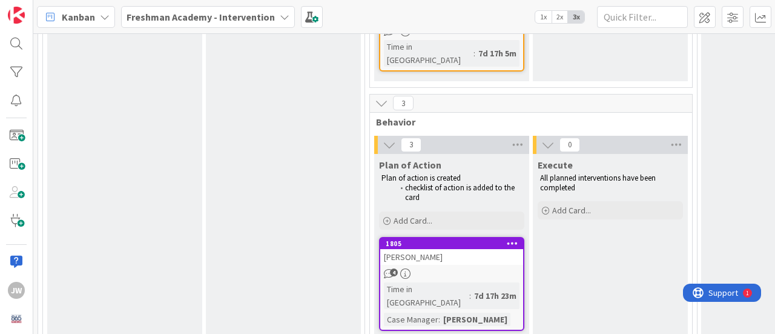
click at [463, 238] on div "1805" at bounding box center [451, 243] width 143 height 11
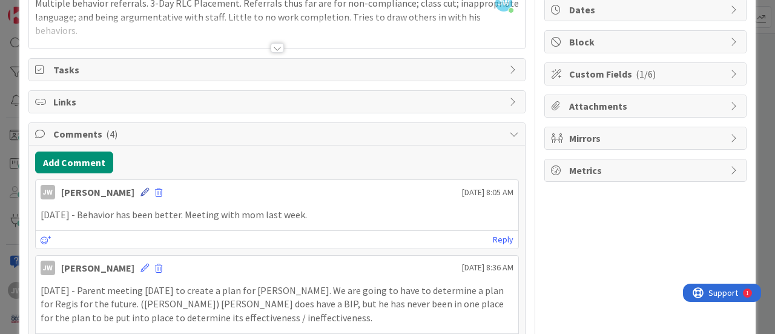
click at [146, 190] on icon at bounding box center [144, 192] width 8 height 8
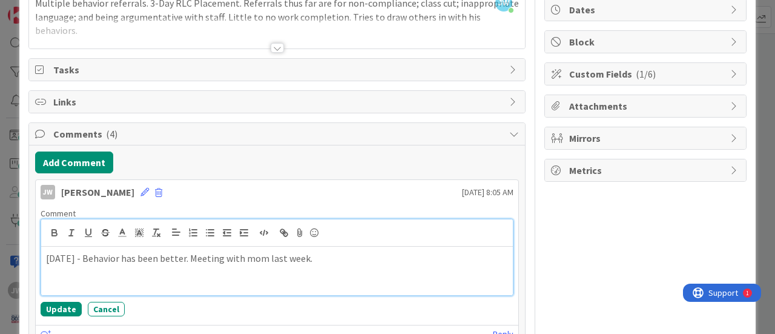
click at [57, 254] on p "[DATE] - Behavior has been better. Meeting with mom last week." at bounding box center [277, 258] width 462 height 14
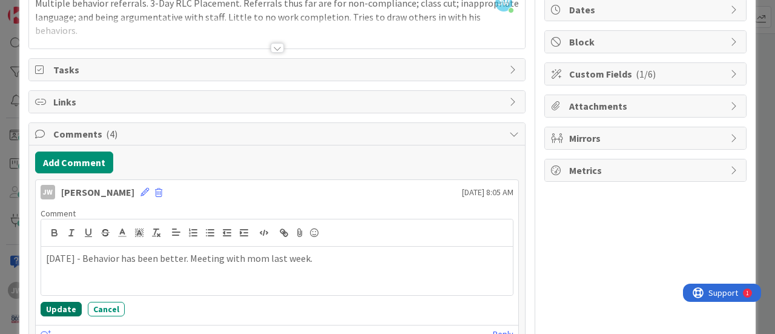
click at [60, 309] on button "Update" at bounding box center [61, 309] width 41 height 15
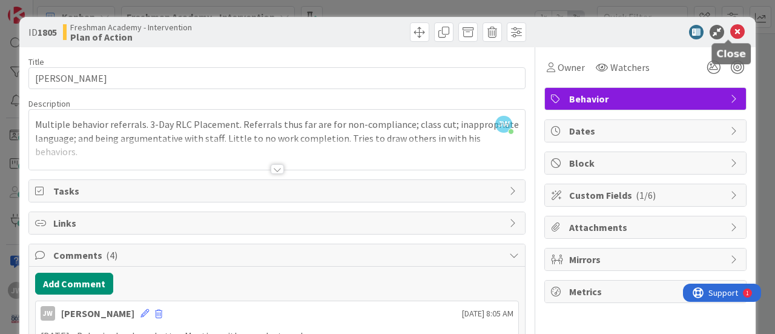
click at [730, 28] on icon at bounding box center [737, 32] width 15 height 15
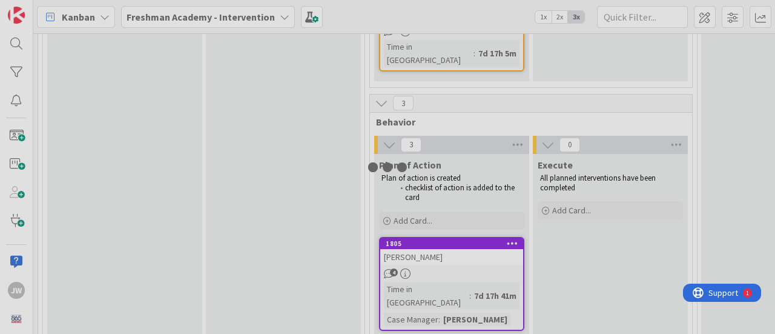
click at [454, 201] on div at bounding box center [387, 167] width 775 height 334
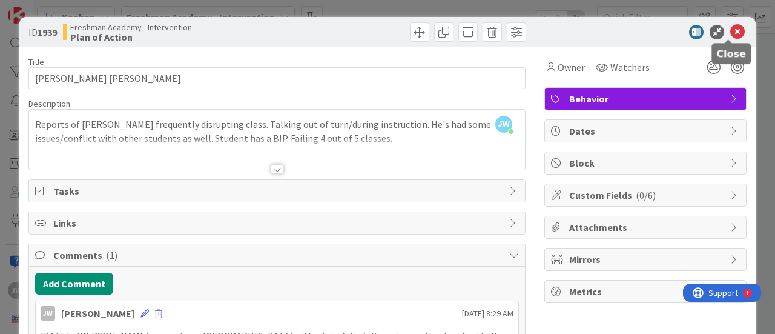
click at [730, 32] on icon at bounding box center [737, 32] width 15 height 15
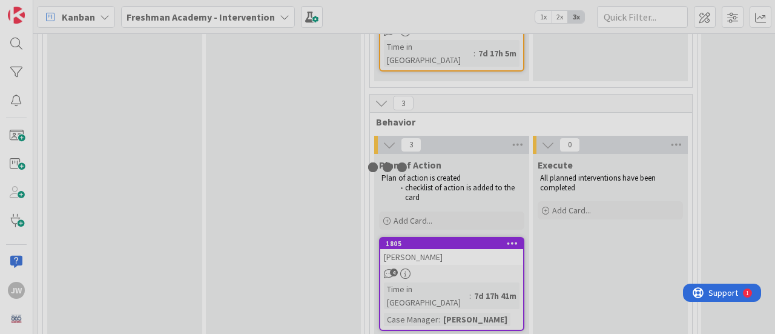
click at [428, 273] on div at bounding box center [387, 167] width 775 height 334
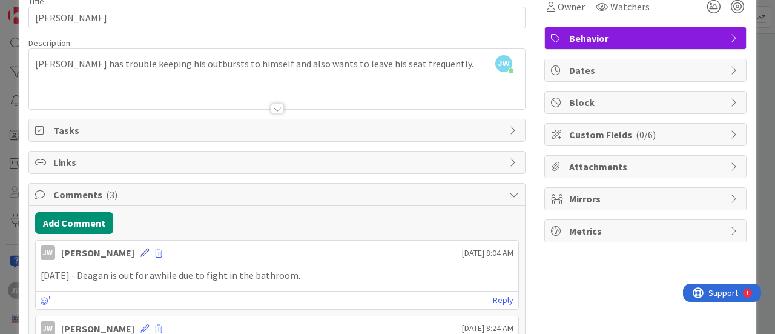
click at [148, 250] on icon at bounding box center [144, 252] width 8 height 8
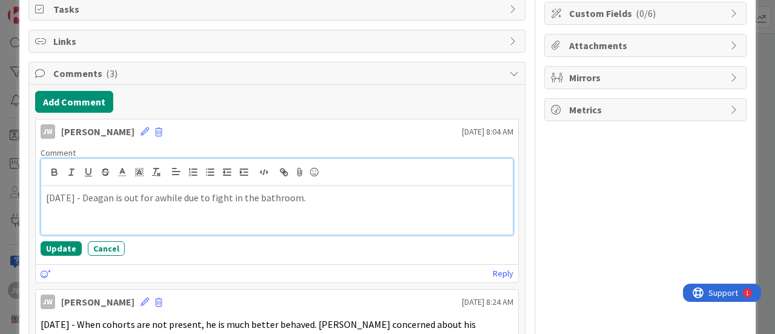
click at [55, 195] on p "[DATE] - Deagan is out for awhile due to fight in the bathroom." at bounding box center [277, 198] width 462 height 14
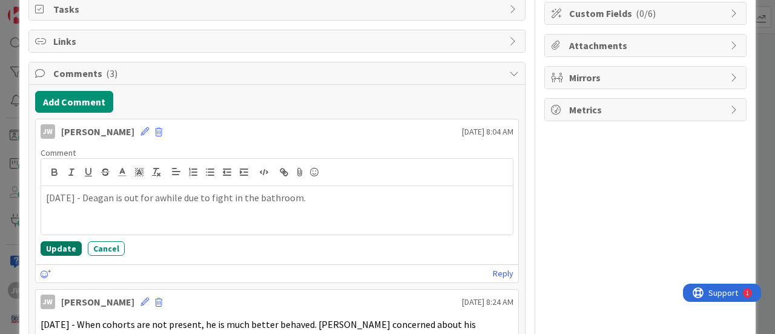
click at [62, 246] on button "Update" at bounding box center [61, 248] width 41 height 15
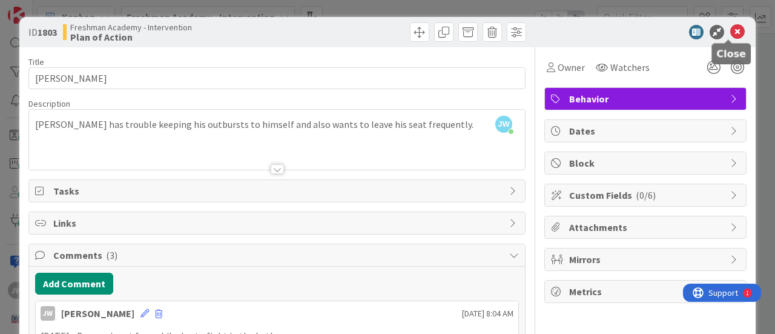
click at [730, 31] on icon at bounding box center [737, 32] width 15 height 15
